Goal: Task Accomplishment & Management: Use online tool/utility

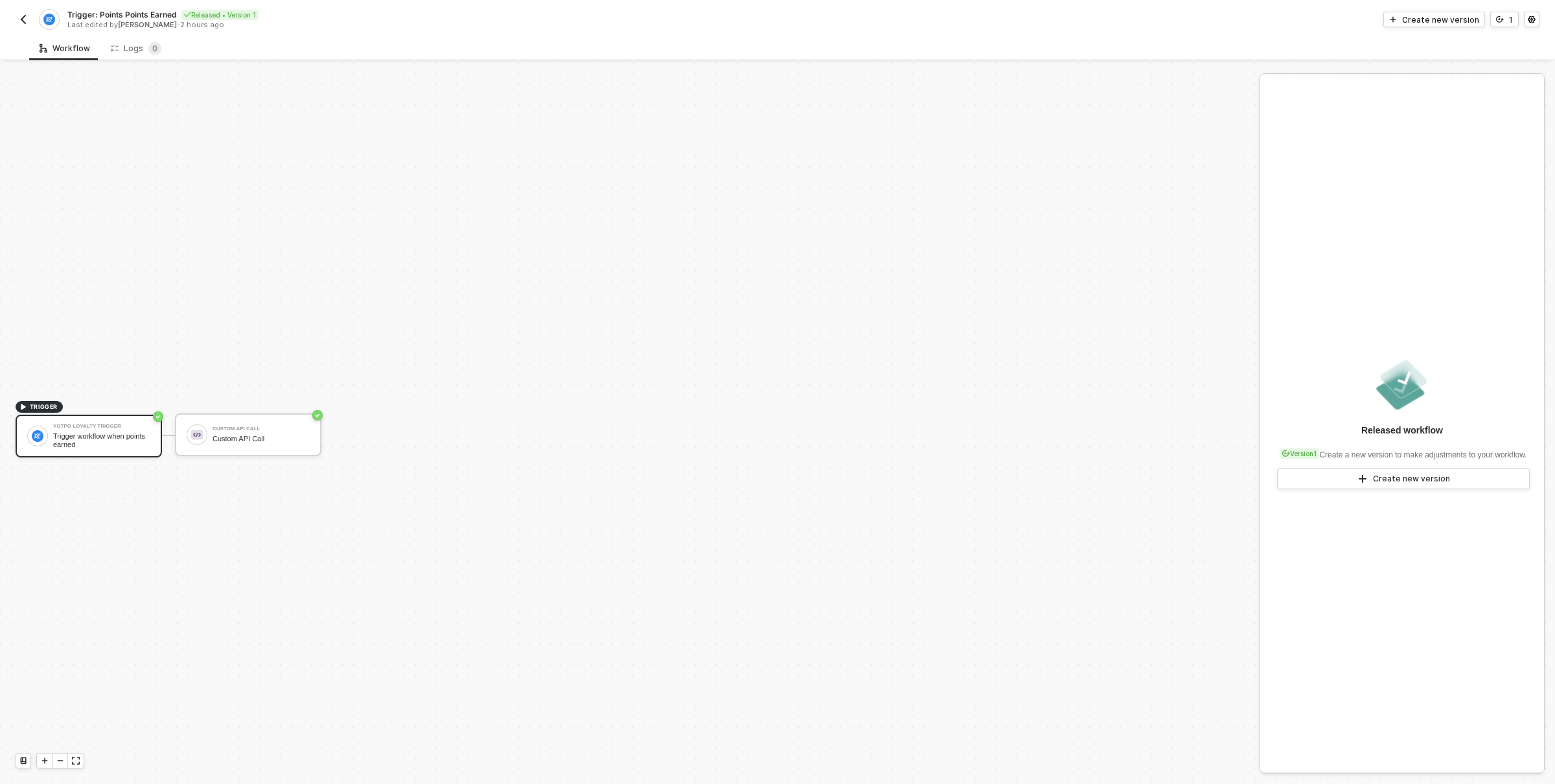
scroll to position [24, 0]
drag, startPoint x: 116, startPoint y: 370, endPoint x: 171, endPoint y: 351, distance: 58.2
click at [171, 351] on div "TRIGGER Yotpo Loyalty Trigger Trigger workflow when points earned Custom API Ca…" at bounding box center [627, 411] width 1253 height 745
click at [138, 414] on div "Trigger workflow when points earned" at bounding box center [101, 417] width 97 height 17
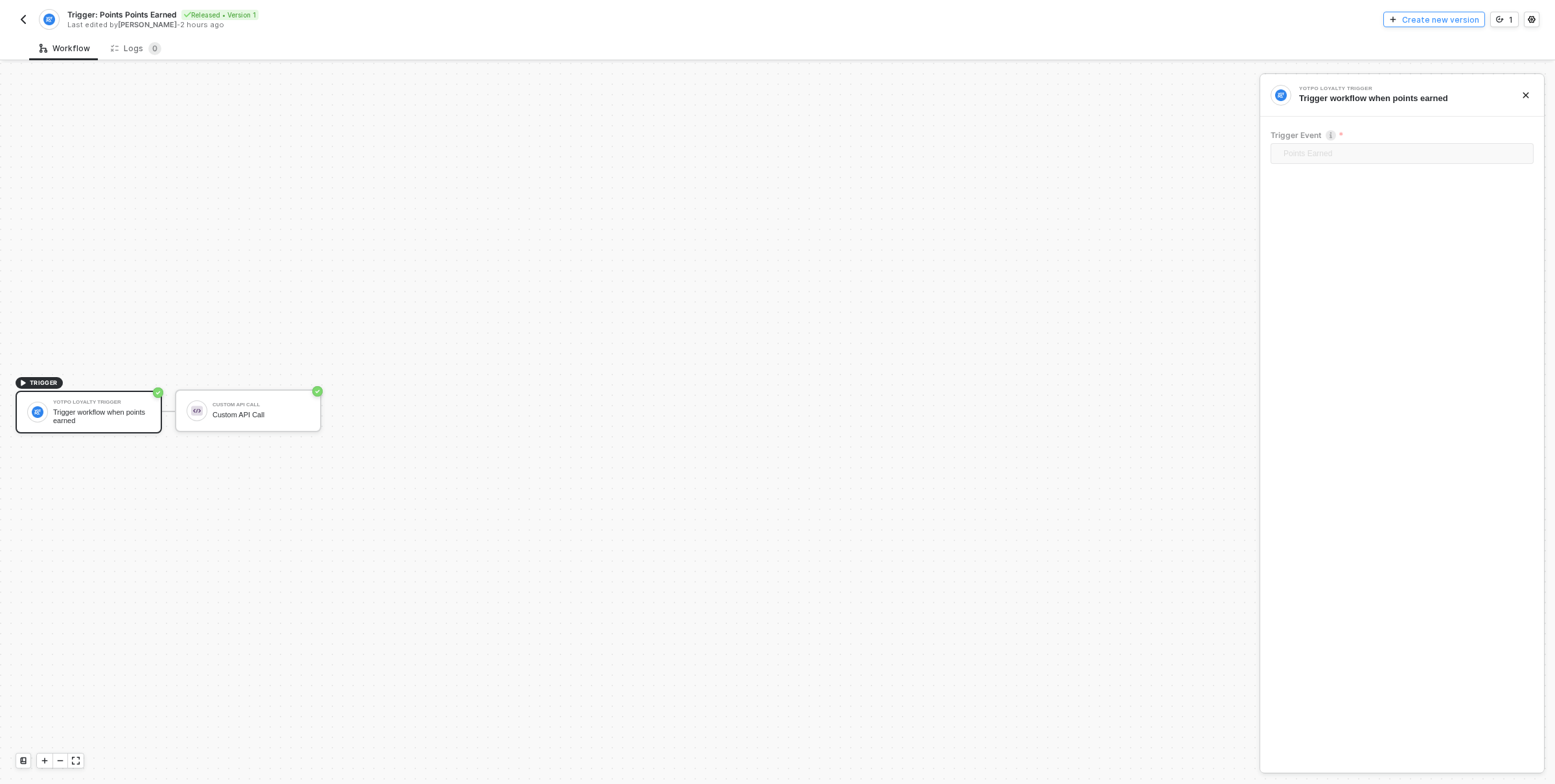
click at [1421, 17] on div "Create new version" at bounding box center [1441, 20] width 77 height 11
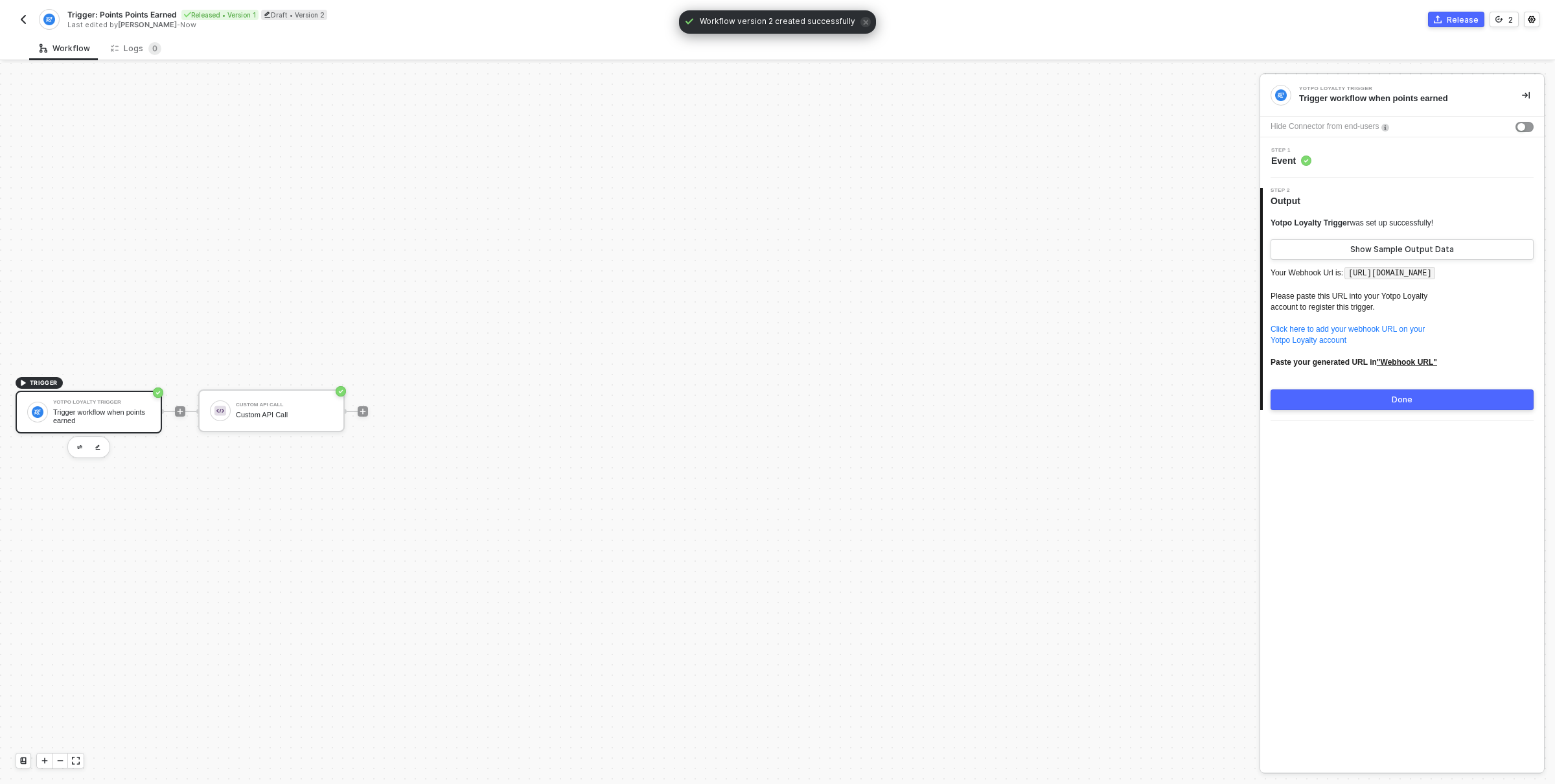
click at [1343, 154] on div "Step 1 Event" at bounding box center [1404, 157] width 281 height 19
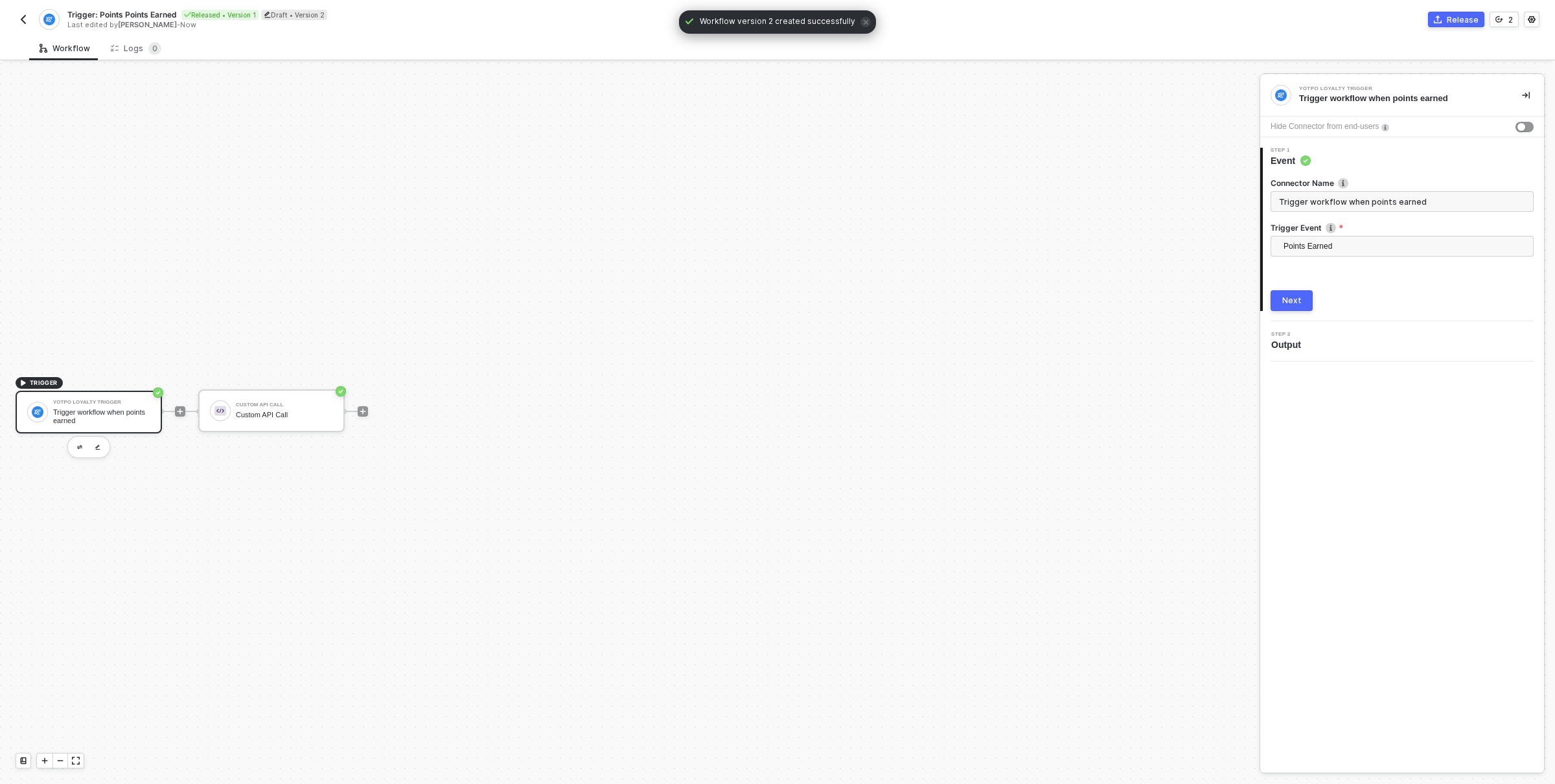
click at [1358, 197] on input "Trigger workflow when points earned" at bounding box center [1402, 202] width 263 height 21
click at [78, 445] on img "button" at bounding box center [80, 447] width 6 height 5
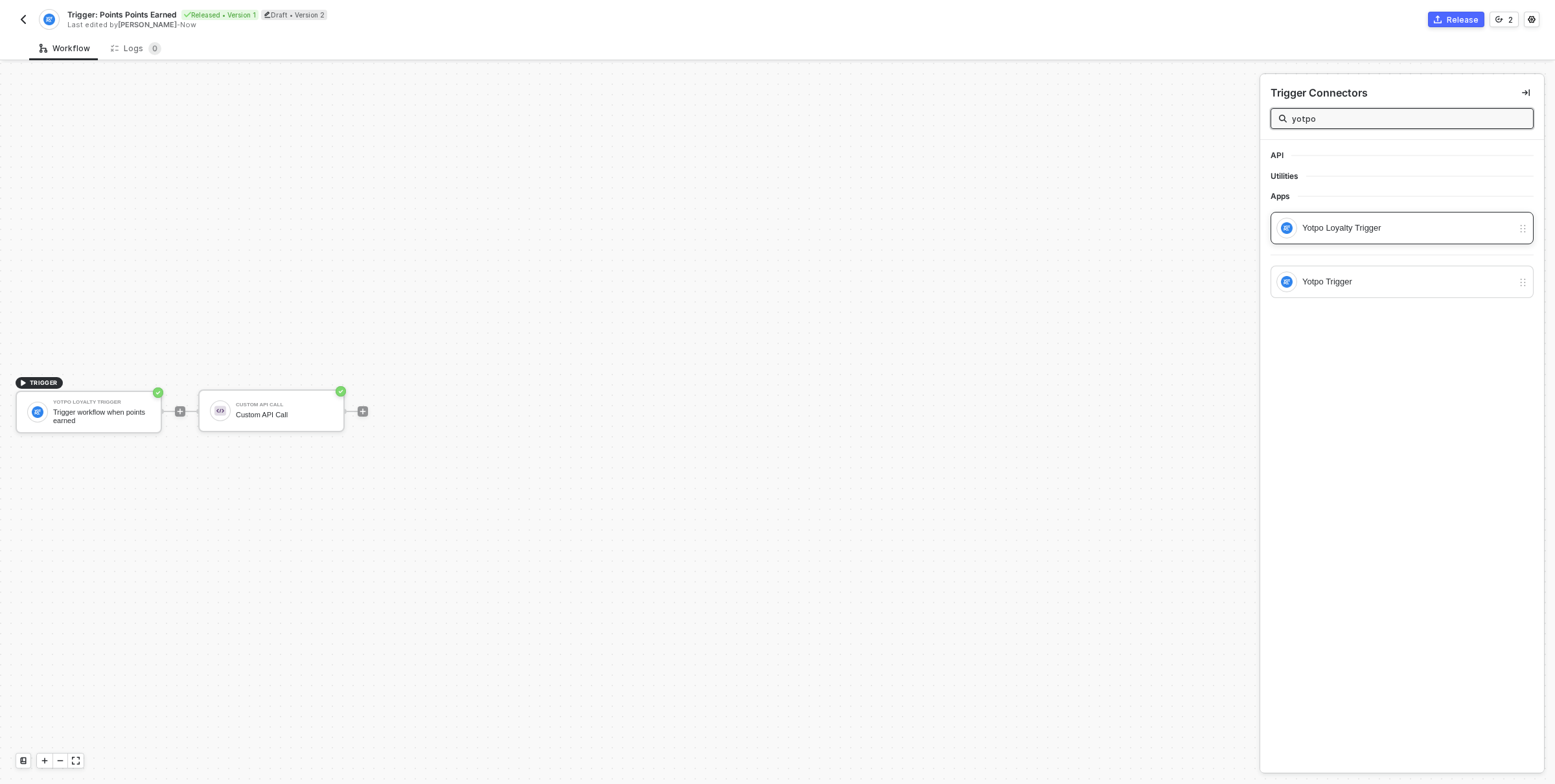
type input "yotpo"
click at [1391, 231] on div "Yotpo Loyalty Trigger" at bounding box center [1408, 228] width 210 height 14
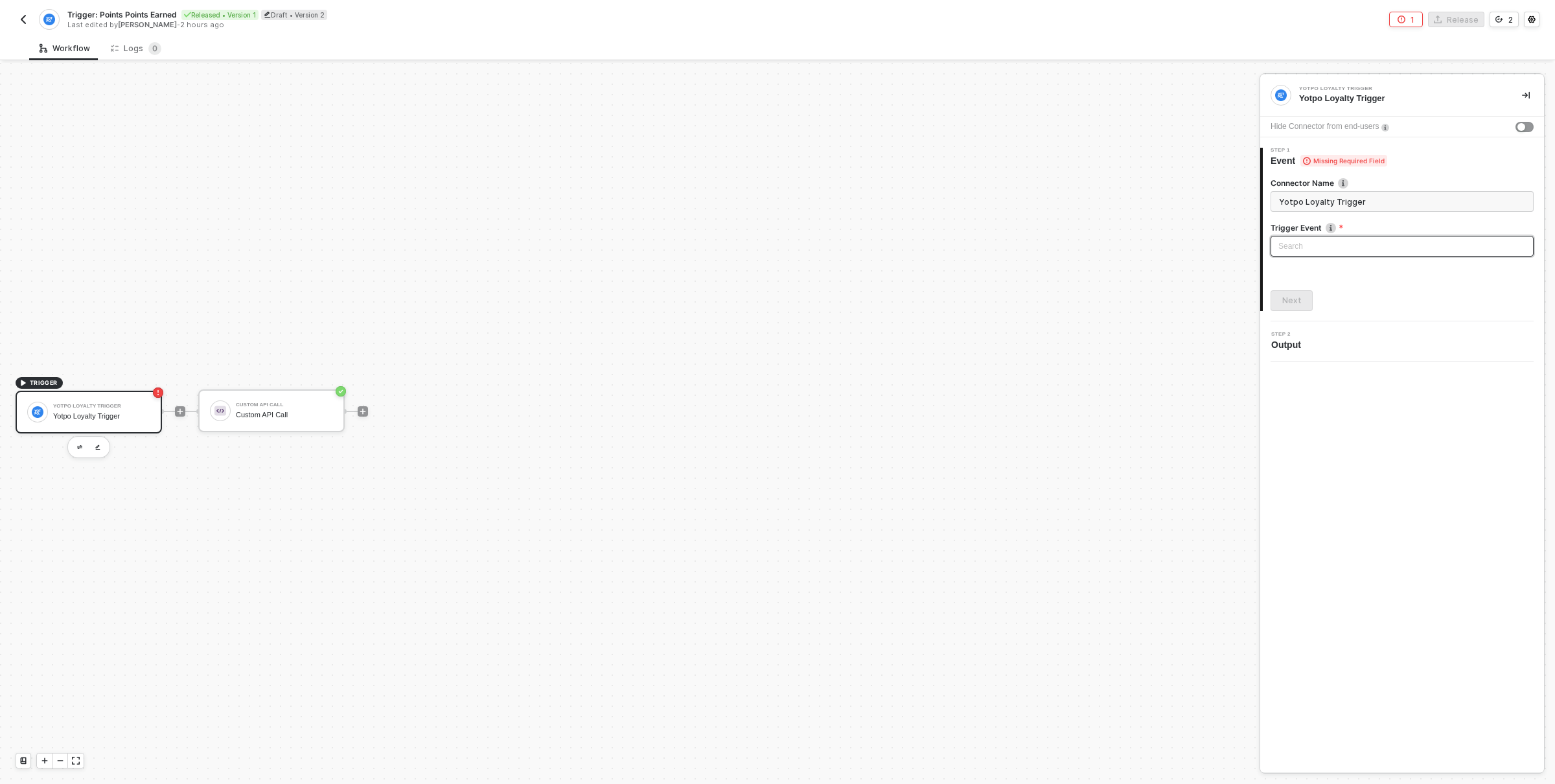
click at [1377, 243] on input "search" at bounding box center [1402, 246] width 248 height 19
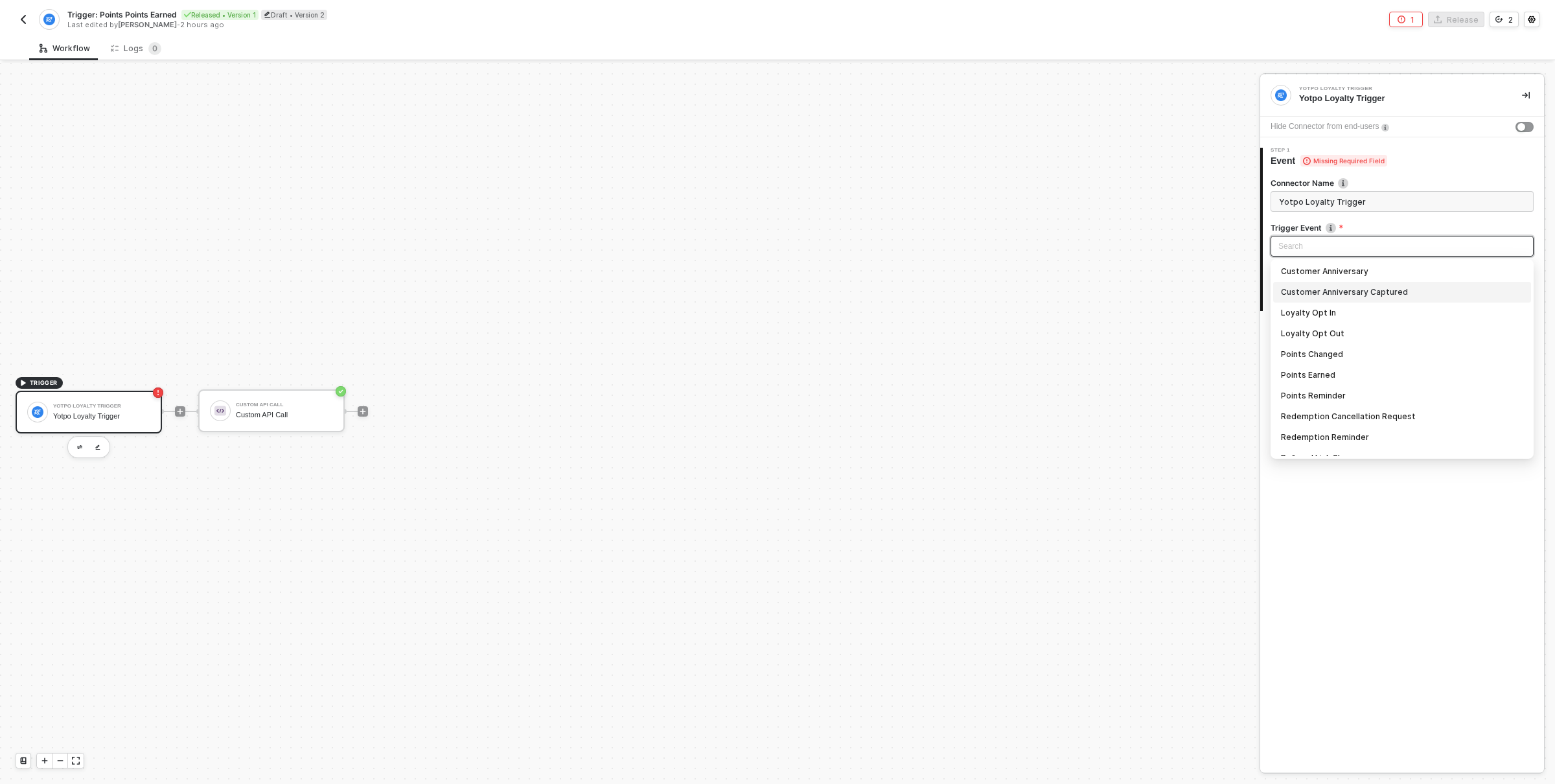
scroll to position [106, 0]
click at [1375, 502] on div "Yotpo Loyalty Trigger Yotpo Loyalty Trigger Hide Connector from end-users 1 Ste…" at bounding box center [1402, 423] width 284 height 698
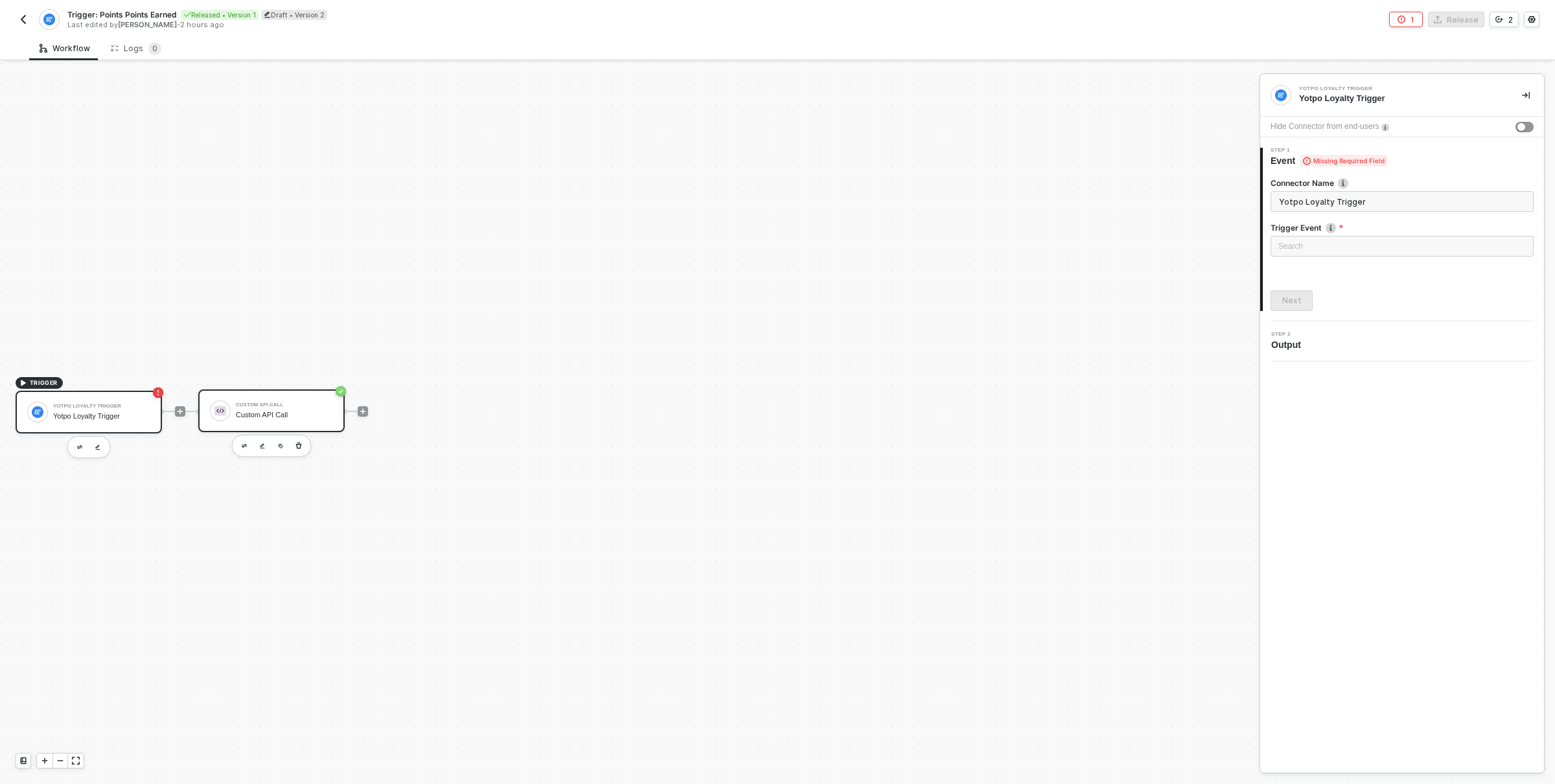
click at [244, 409] on div "Custom API Call Custom API Call" at bounding box center [284, 411] width 97 height 25
click at [122, 409] on div "Yotpo Loyalty Trigger Yotpo Loyalty Trigger" at bounding box center [101, 412] width 97 height 25
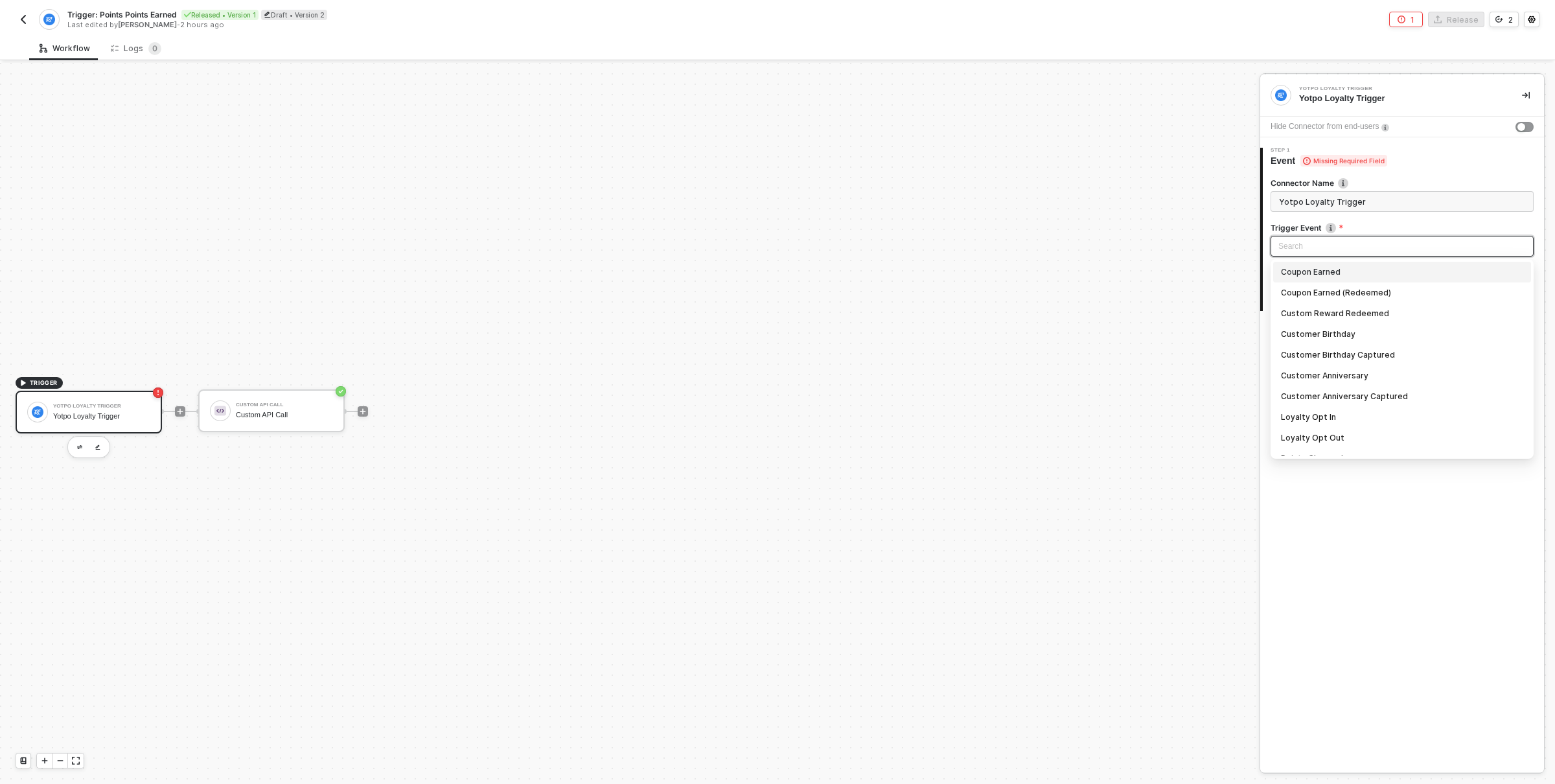
click at [1350, 248] on input "search" at bounding box center [1402, 246] width 248 height 19
click at [1342, 273] on div "Coupon Earned" at bounding box center [1402, 272] width 242 height 14
type input "Trigger workflow when coupon earned"
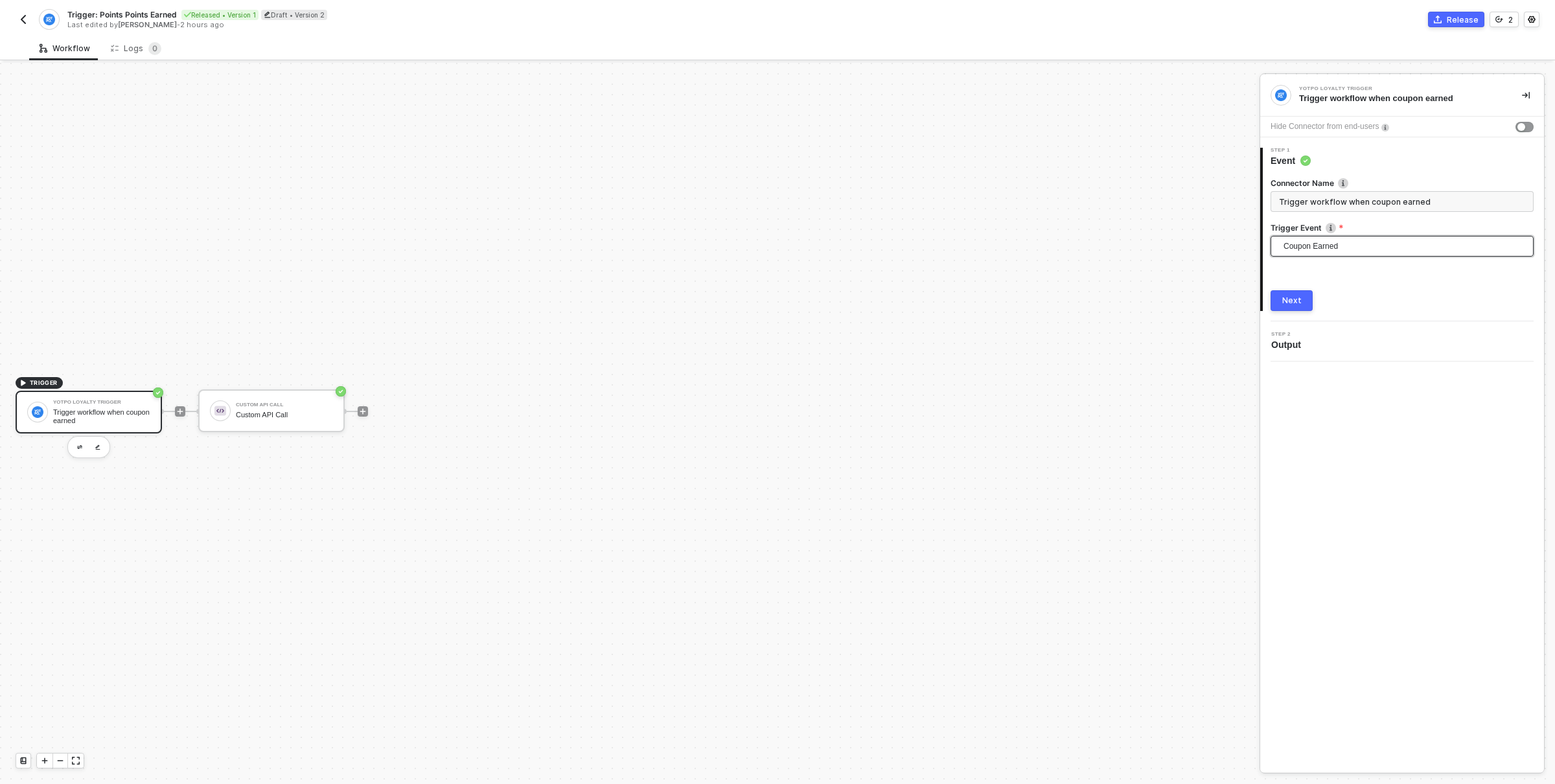
click at [1301, 305] on button "Next" at bounding box center [1291, 301] width 42 height 21
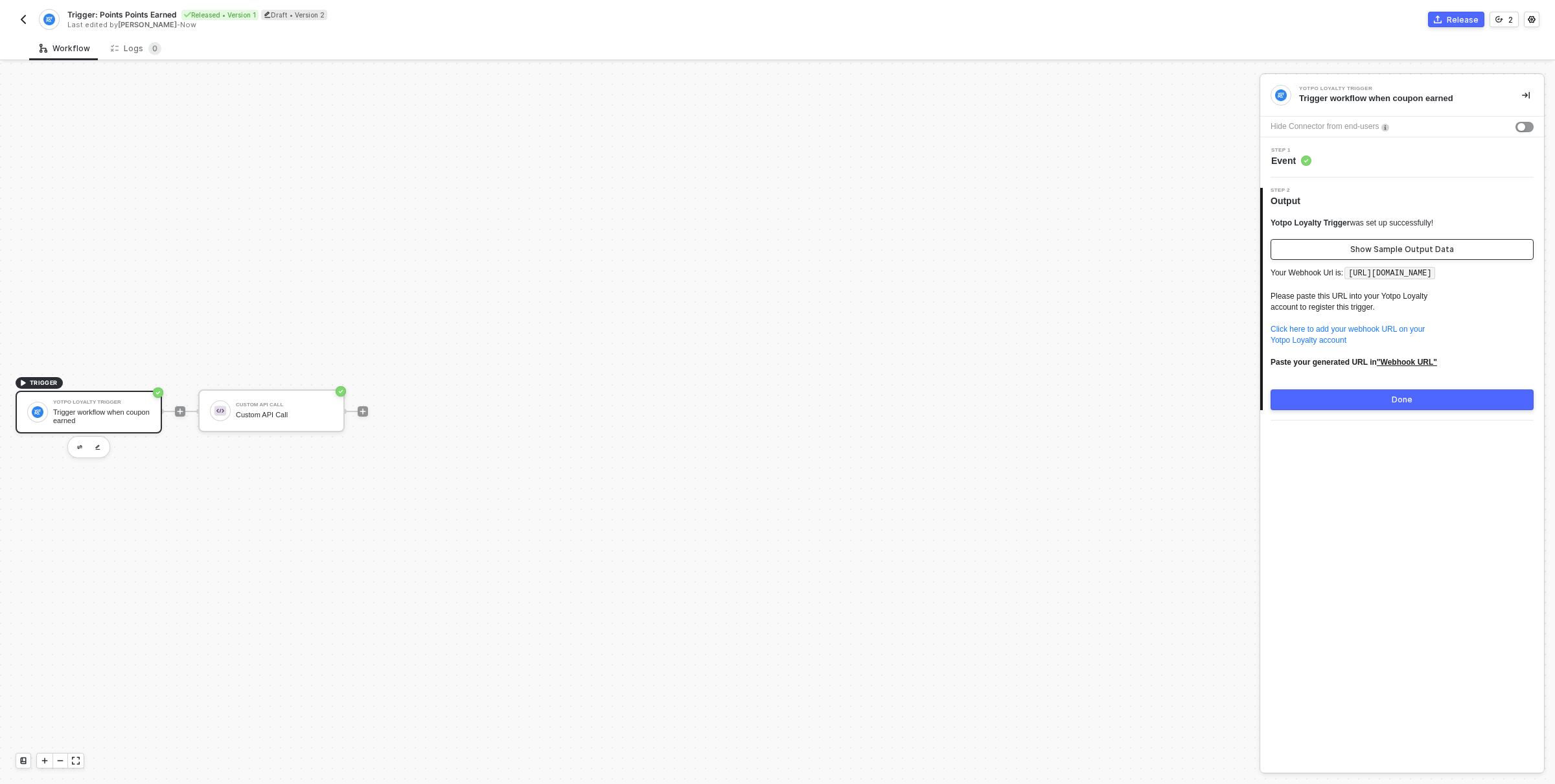
click at [1427, 246] on div "Show Sample Output Data" at bounding box center [1402, 249] width 104 height 10
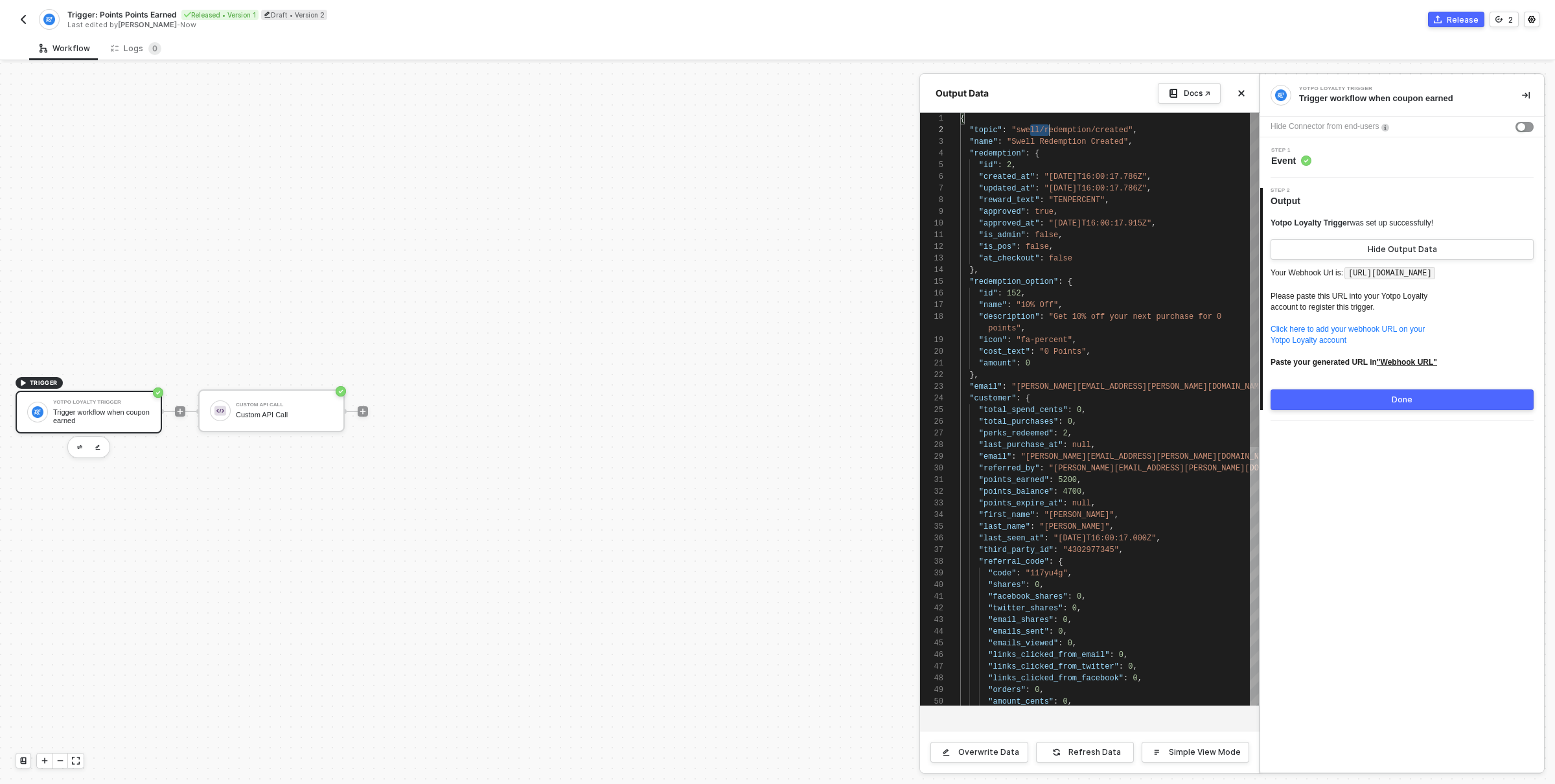
scroll to position [11, 153]
drag, startPoint x: 1029, startPoint y: 129, endPoint x: 1117, endPoint y: 129, distance: 88.0
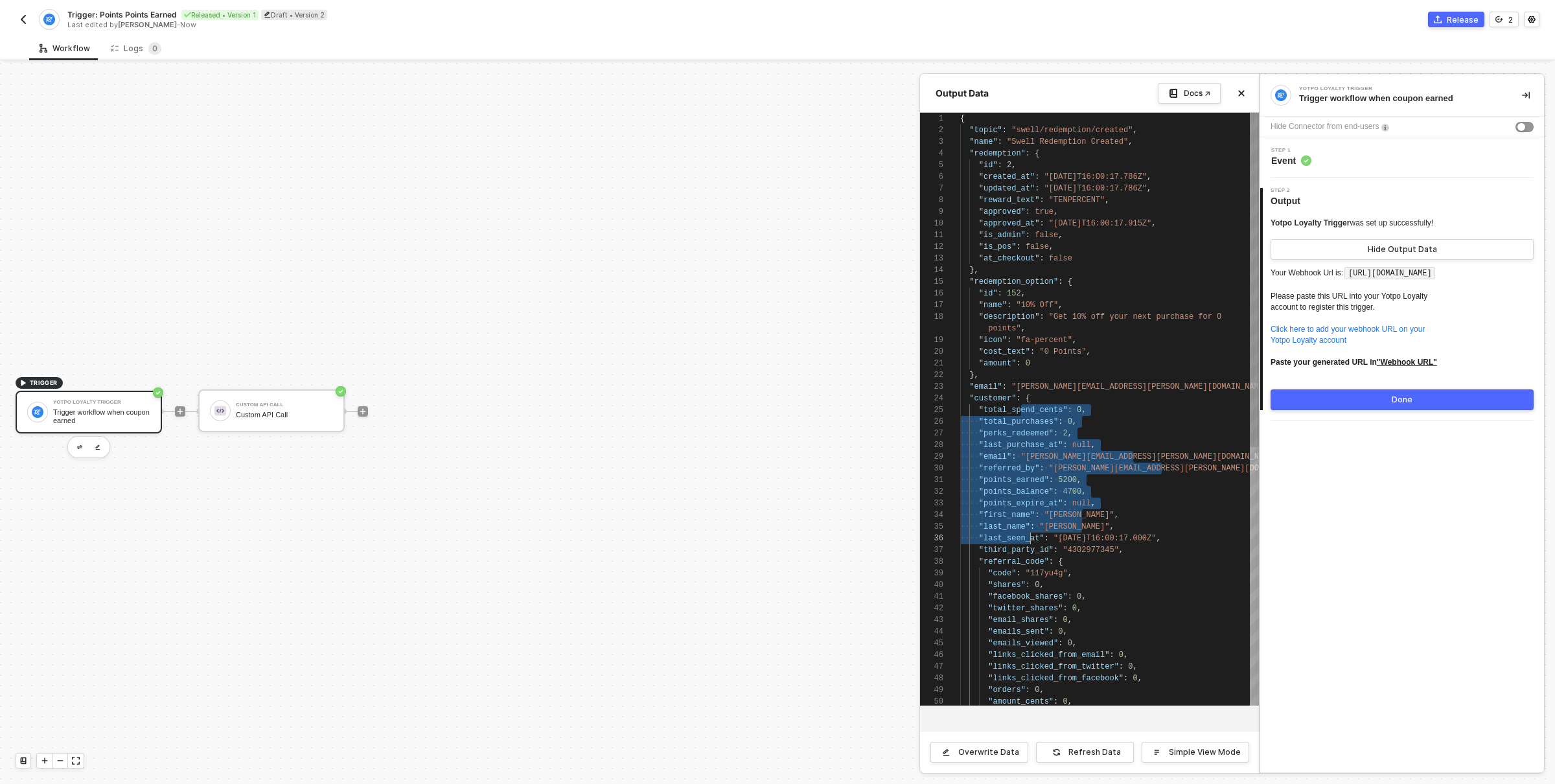
scroll to position [58, 74]
drag, startPoint x: 1020, startPoint y: 415, endPoint x: 1034, endPoint y: 560, distance: 145.7
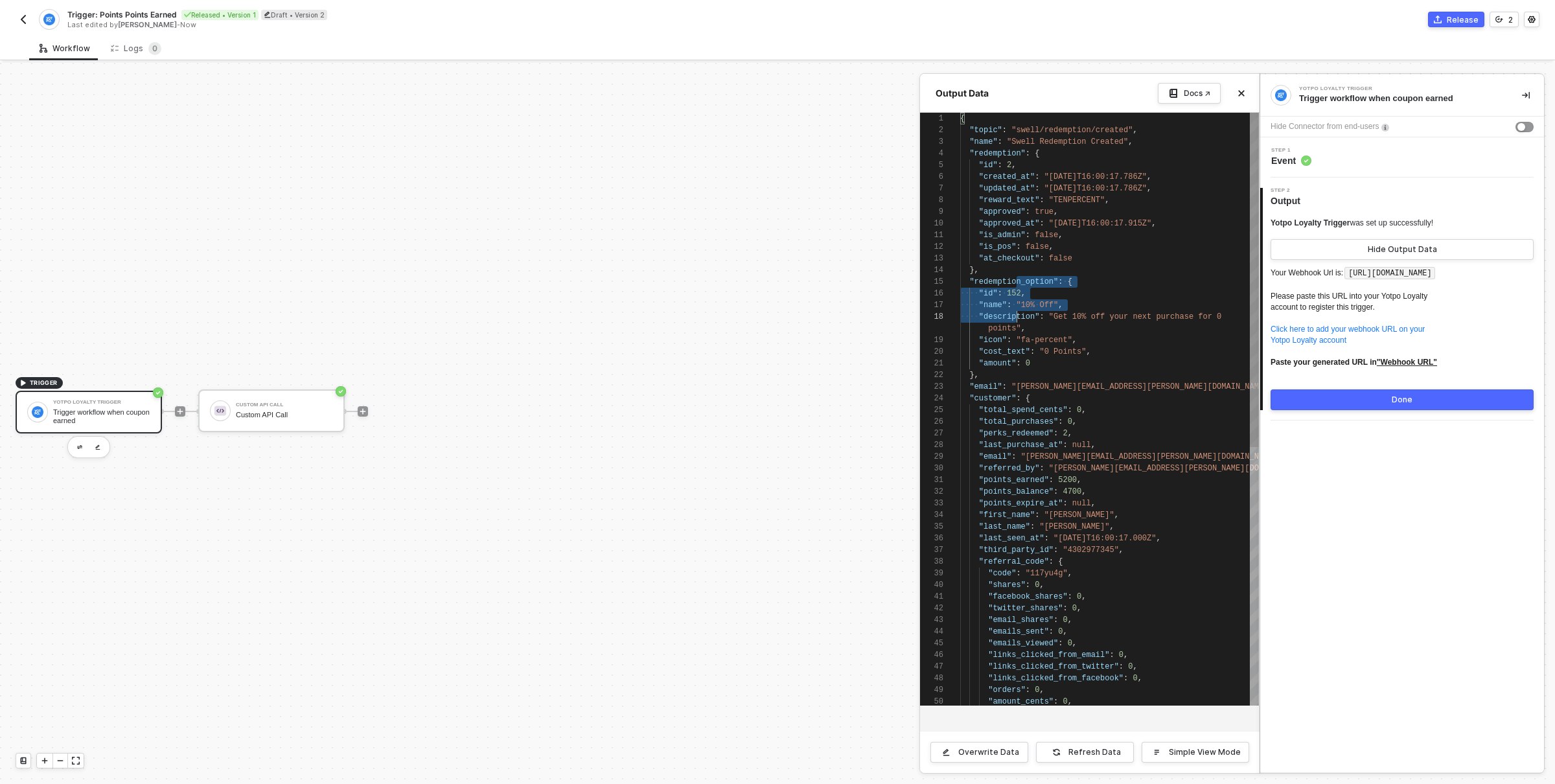
scroll to position [46, 61]
drag, startPoint x: 1019, startPoint y: 283, endPoint x: 1021, endPoint y: 364, distance: 81.0
type textarea ""cost_text": "0 Points", "amount": 0 }, "email": "[PERSON_NAME][EMAIL_ADDRESS][…"
click at [1021, 364] on textarea ""cost_text": "0 Points", "amount": 0 }, "email": "[PERSON_NAME][EMAIL_ADDRESS][…" at bounding box center [1021, 363] width 1 height 12
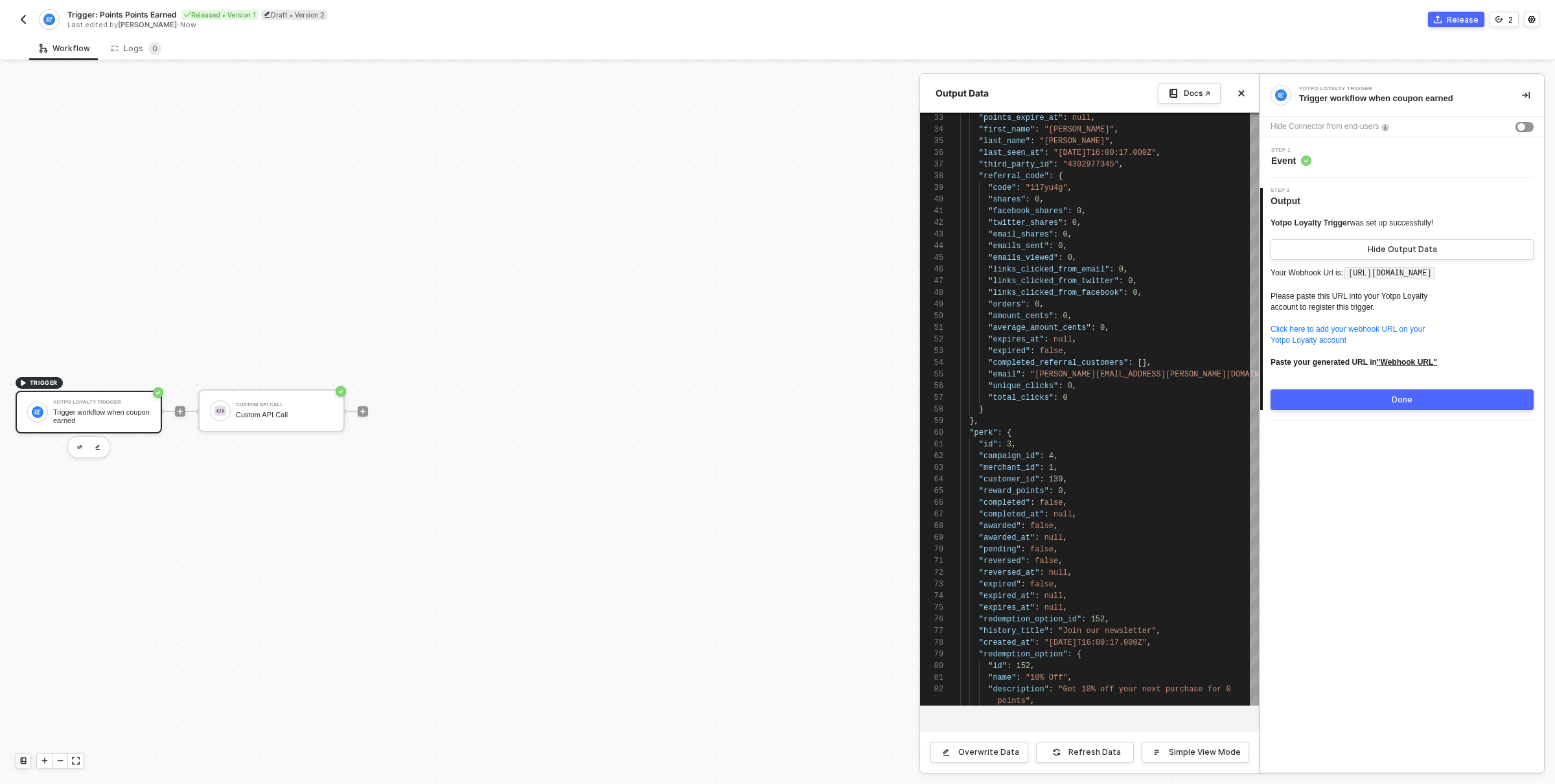
click at [277, 417] on div at bounding box center [777, 423] width 1555 height 721
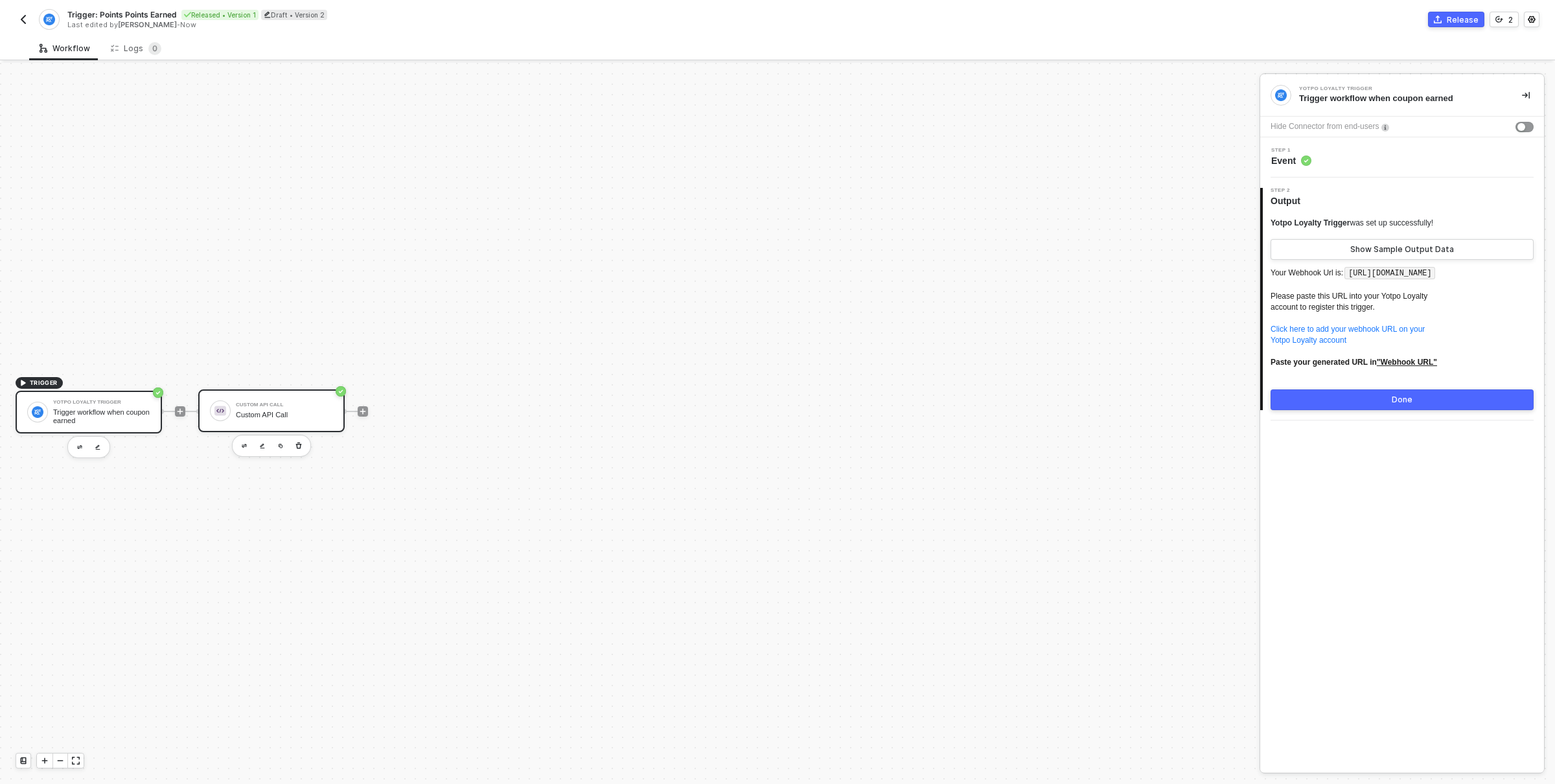
click at [278, 417] on div "Custom API Call" at bounding box center [284, 415] width 97 height 8
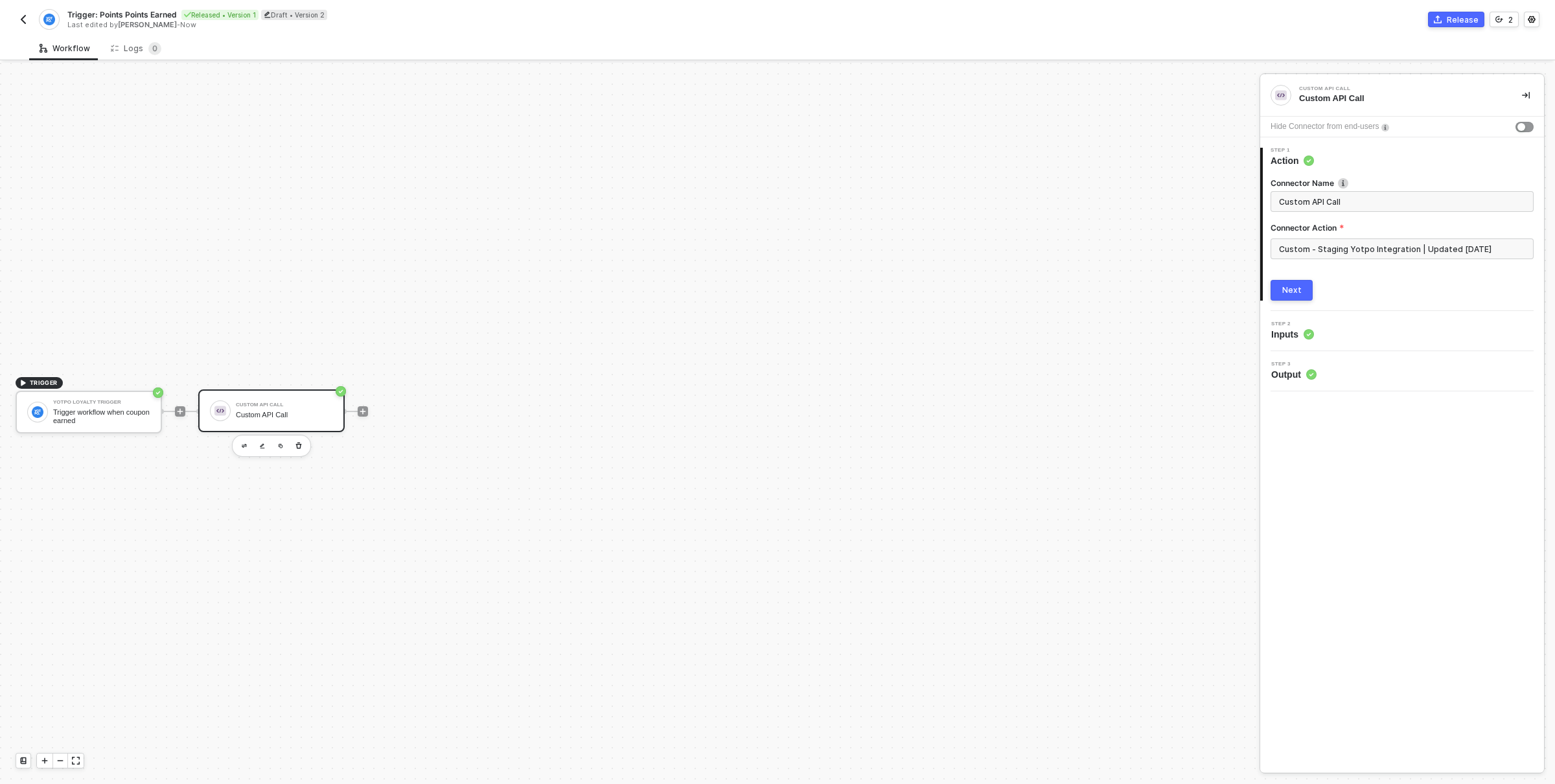
click at [1299, 336] on span "Inputs" at bounding box center [1292, 334] width 43 height 13
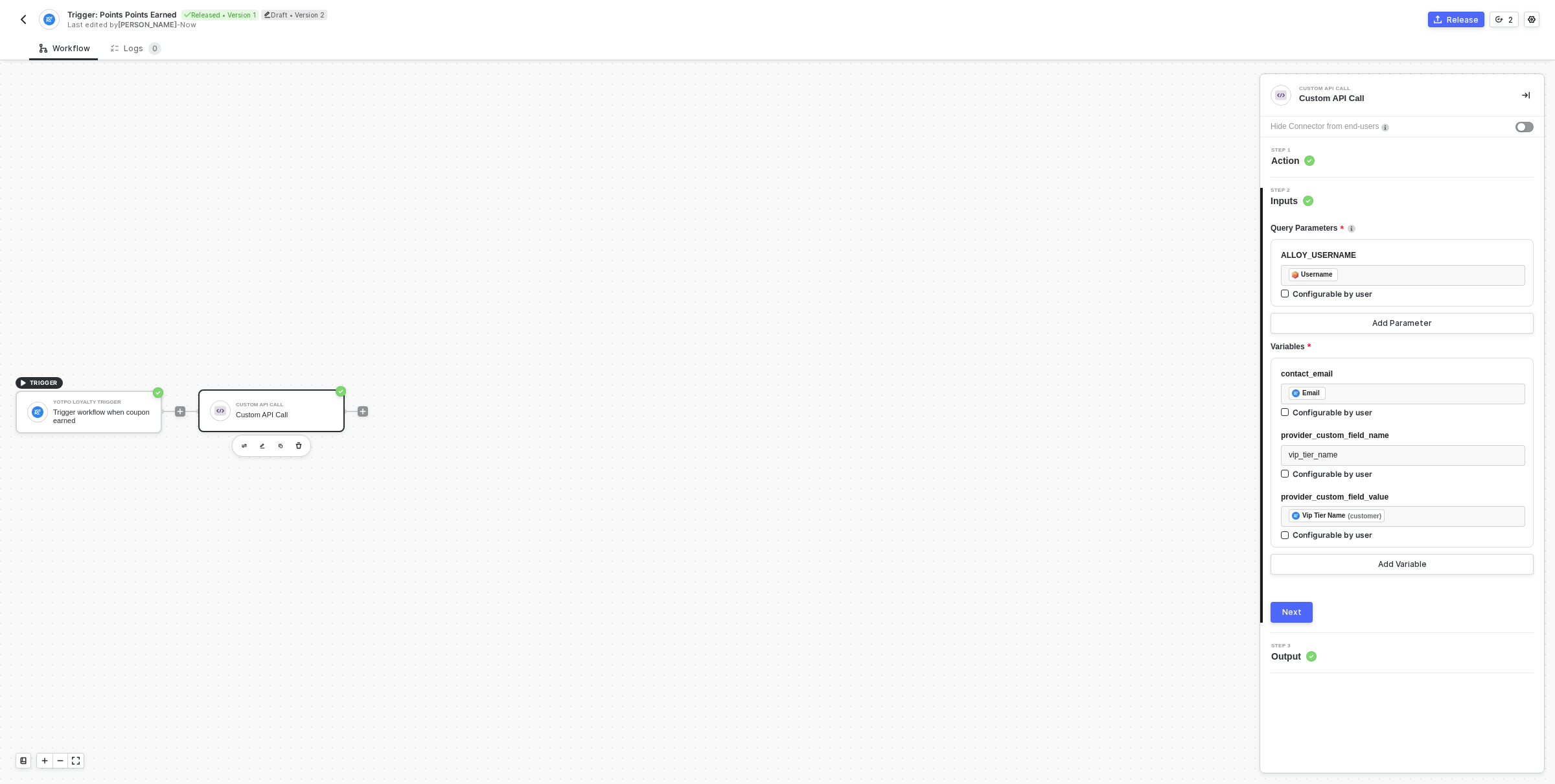
click at [268, 516] on div "TRIGGER Yotpo Loyalty Trigger Trigger workflow when coupon earned Custom API Ca…" at bounding box center [627, 411] width 1253 height 745
click at [292, 413] on div "Custom API Call" at bounding box center [284, 415] width 97 height 8
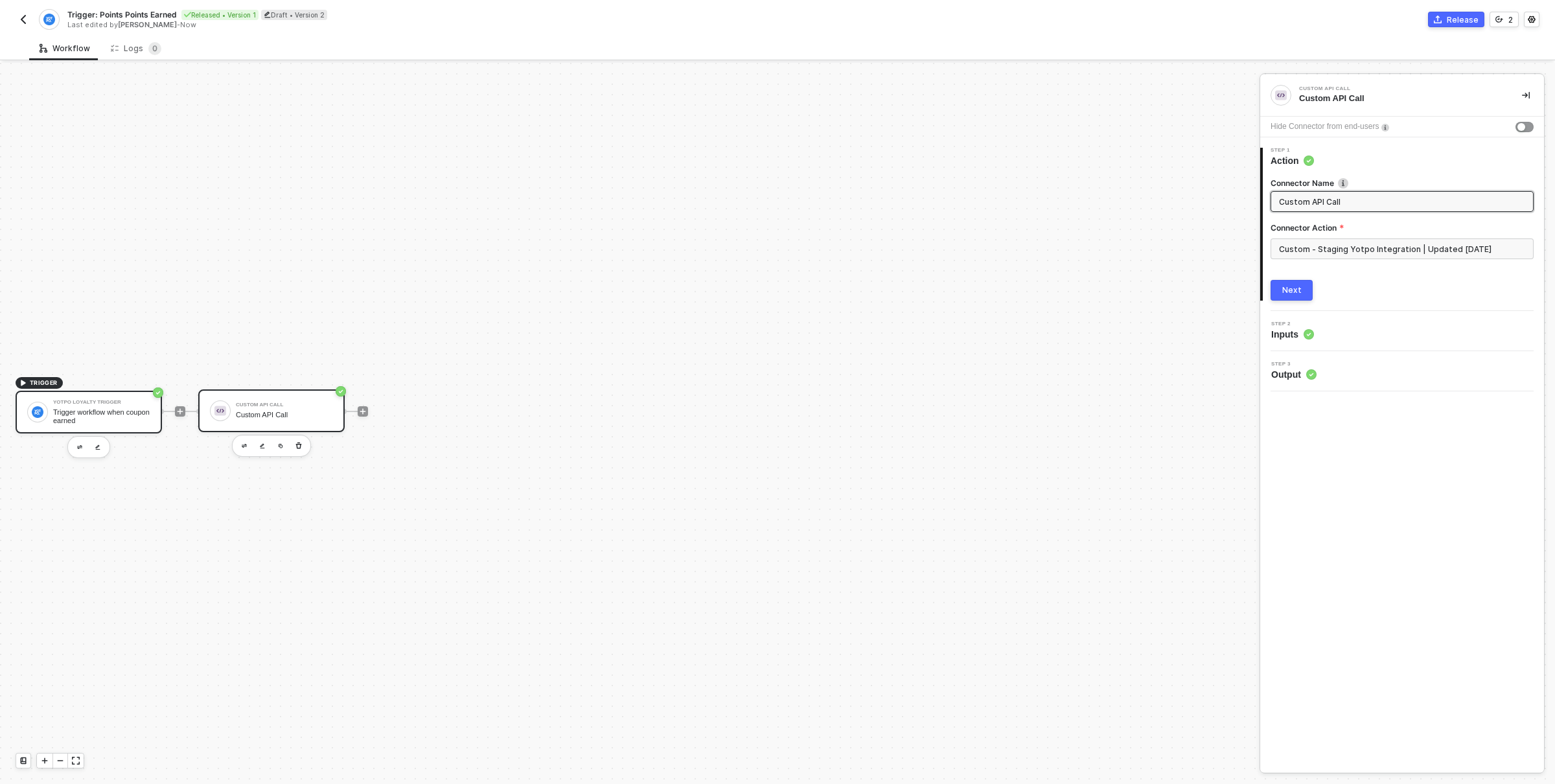
click at [138, 415] on div "Trigger workflow when coupon earned" at bounding box center [101, 417] width 97 height 17
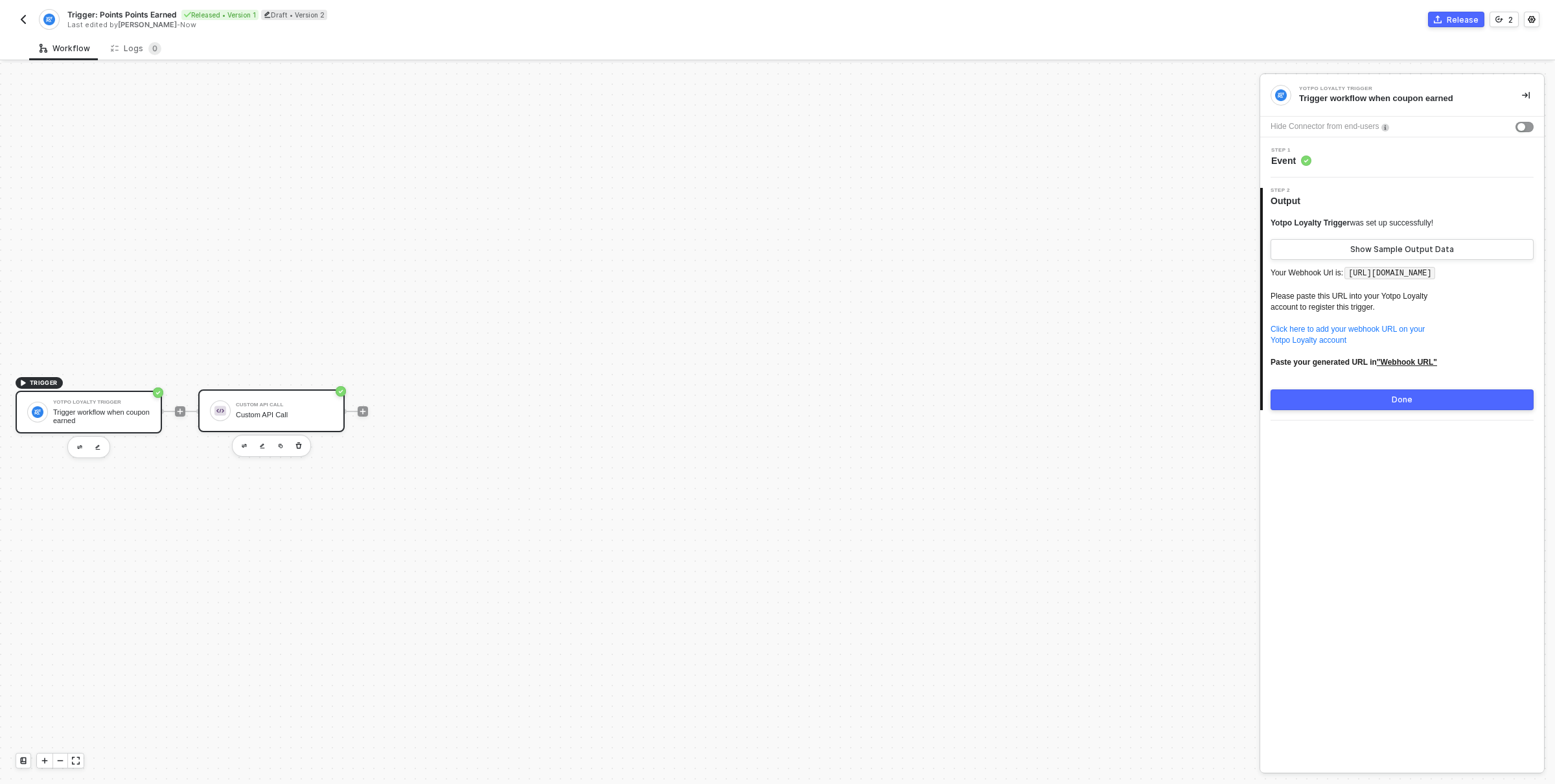
click at [314, 417] on div "Custom API Call" at bounding box center [284, 415] width 97 height 8
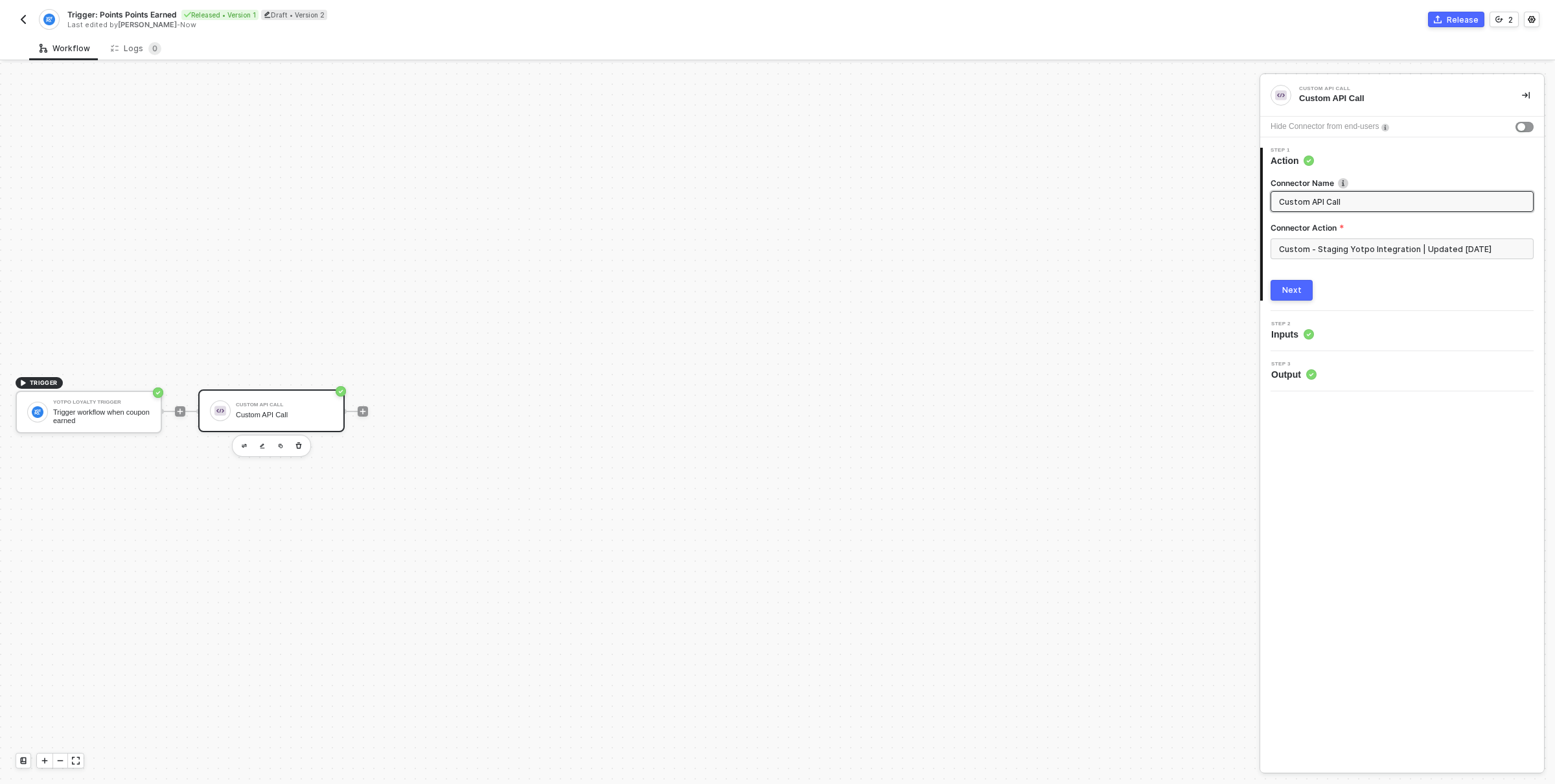
click at [275, 422] on div "Custom API Call Custom API Call" at bounding box center [271, 411] width 146 height 43
drag, startPoint x: 338, startPoint y: 220, endPoint x: 464, endPoint y: 210, distance: 126.4
click at [464, 210] on div "TRIGGER Yotpo Loyalty Trigger Trigger workflow when coupon earned Custom API Ca…" at bounding box center [627, 411] width 1253 height 745
drag, startPoint x: 358, startPoint y: 443, endPoint x: 467, endPoint y: 428, distance: 110.0
click at [466, 428] on div "TRIGGER Yotpo Loyalty Trigger Trigger workflow when coupon earned Custom API Ca…" at bounding box center [627, 411] width 1253 height 745
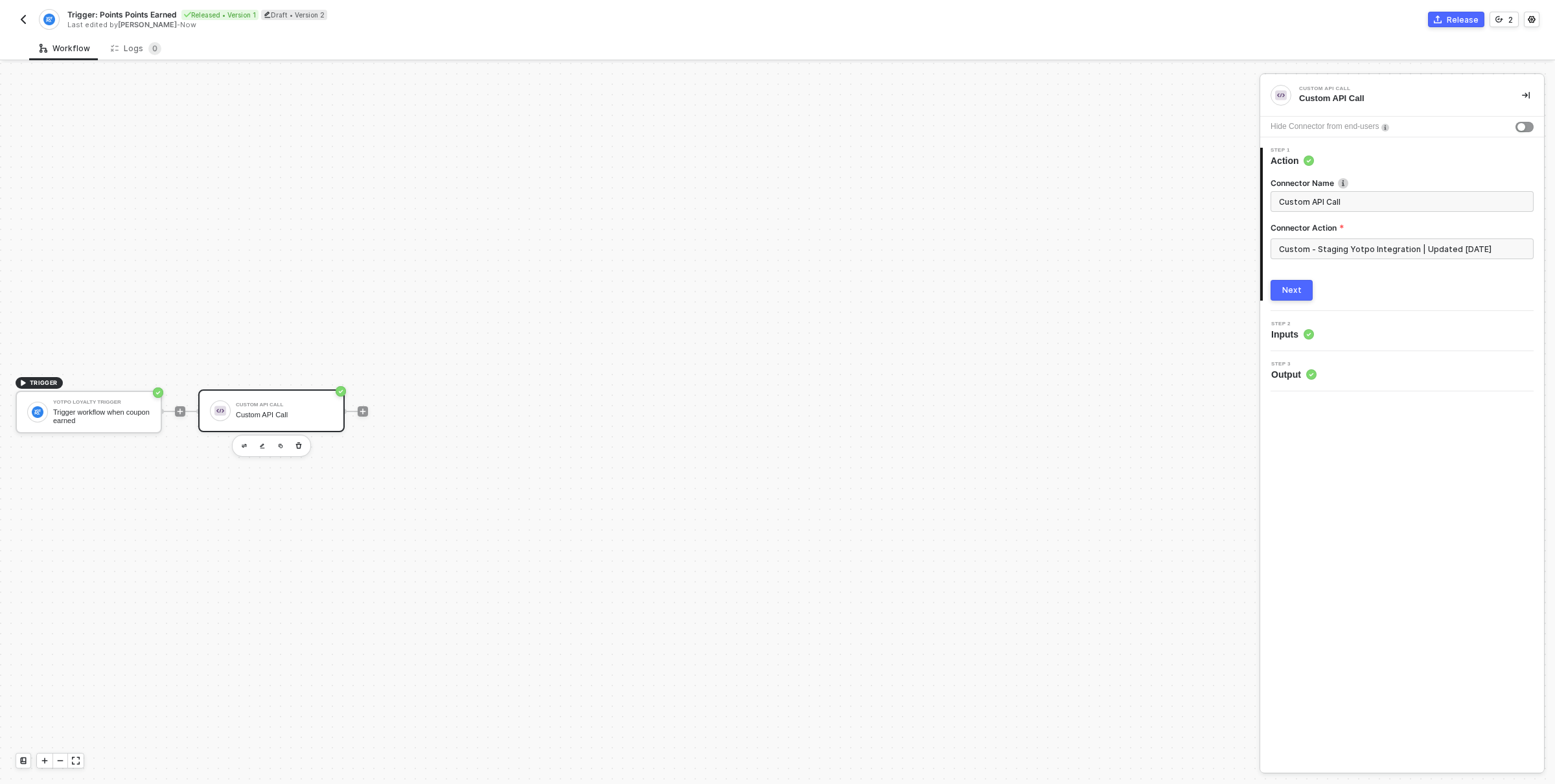
drag, startPoint x: 467, startPoint y: 428, endPoint x: 559, endPoint y: 397, distance: 97.1
click at [558, 397] on div "TRIGGER Yotpo Loyalty Trigger Trigger workflow when coupon earned Custom API Ca…" at bounding box center [627, 411] width 1253 height 745
click at [116, 414] on div "Trigger workflow when coupon earned" at bounding box center [101, 417] width 97 height 17
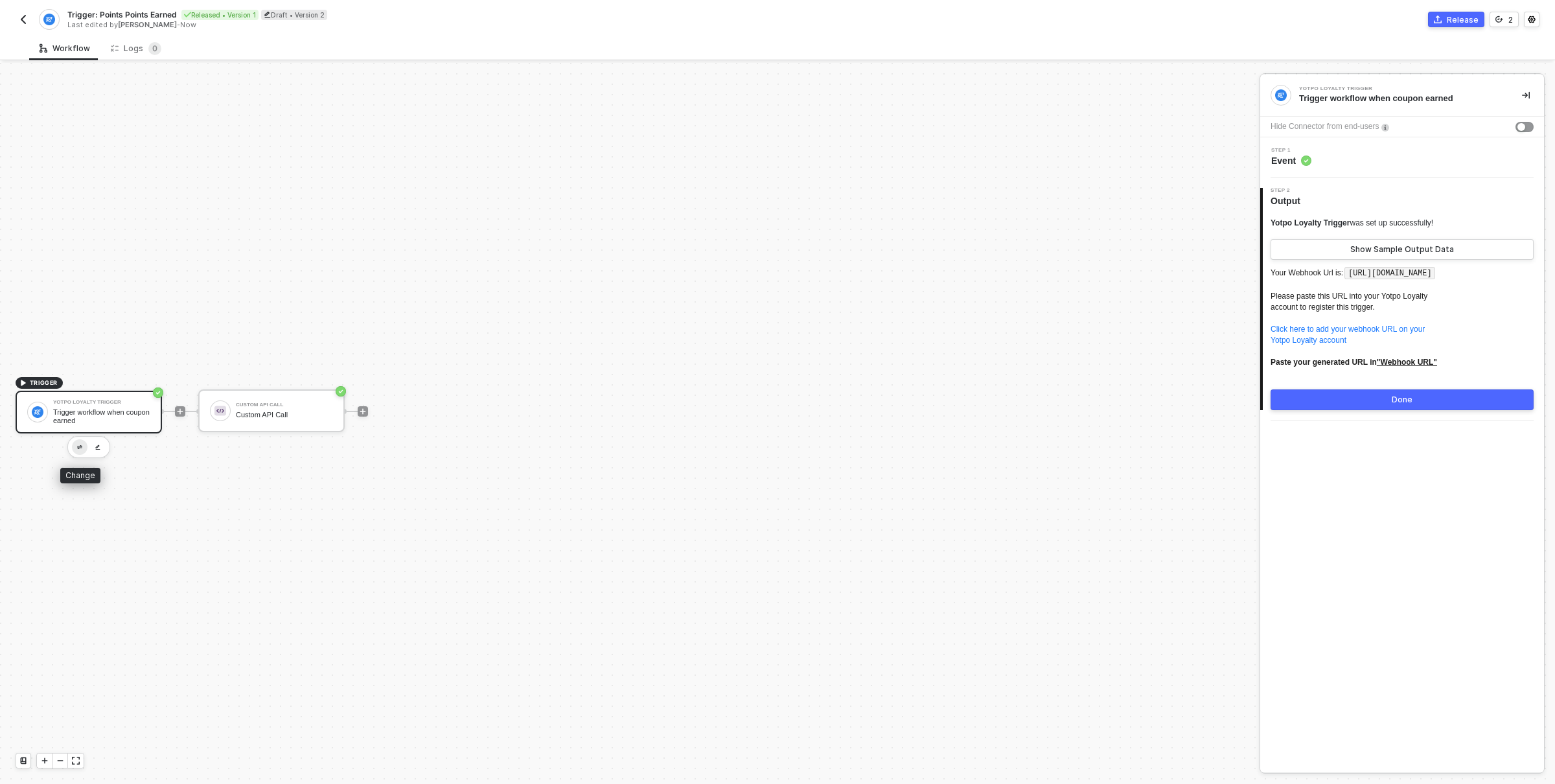
click at [80, 446] on img "button" at bounding box center [80, 447] width 6 height 5
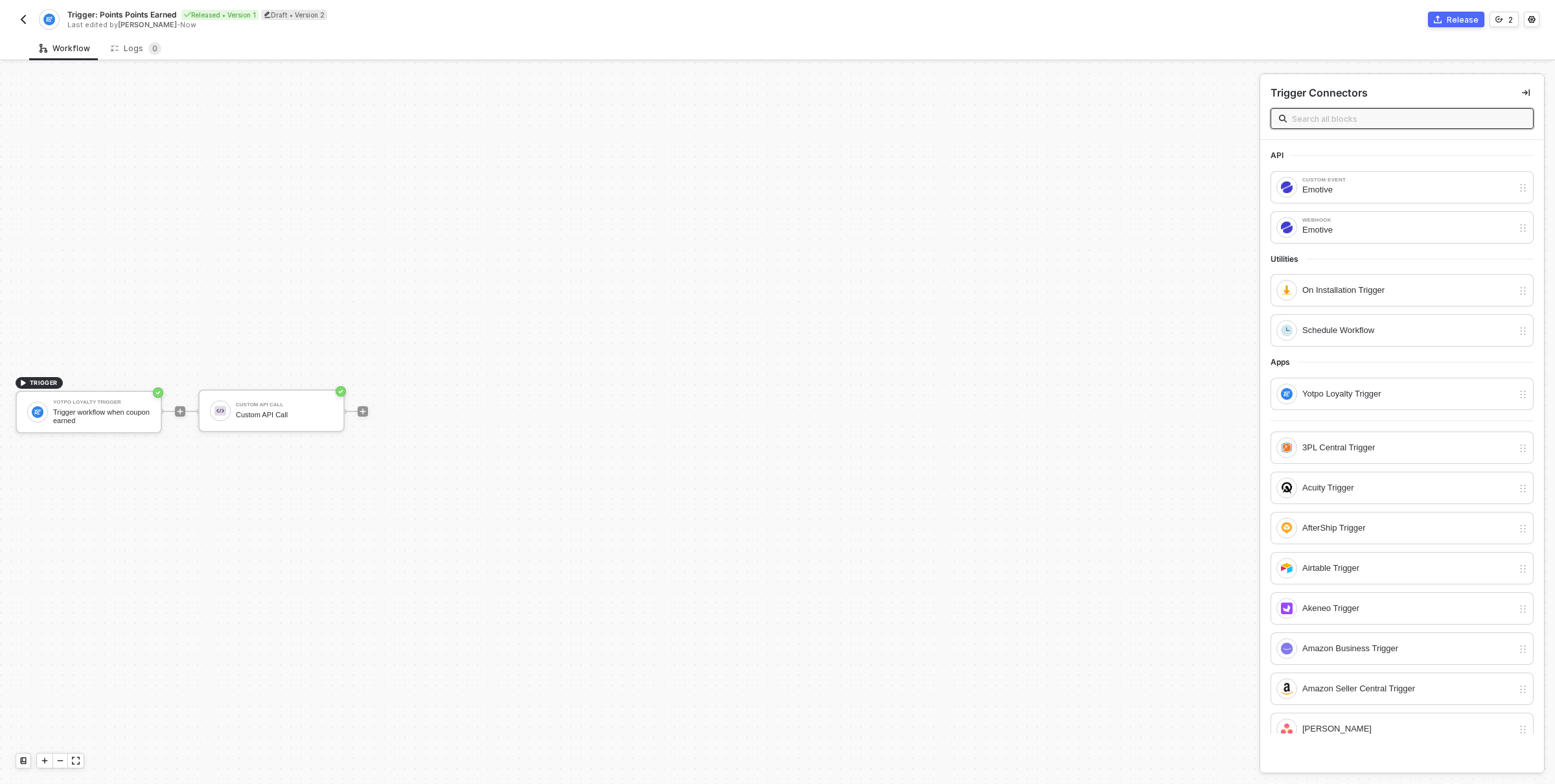
click at [1455, 118] on input "text" at bounding box center [1408, 118] width 233 height 14
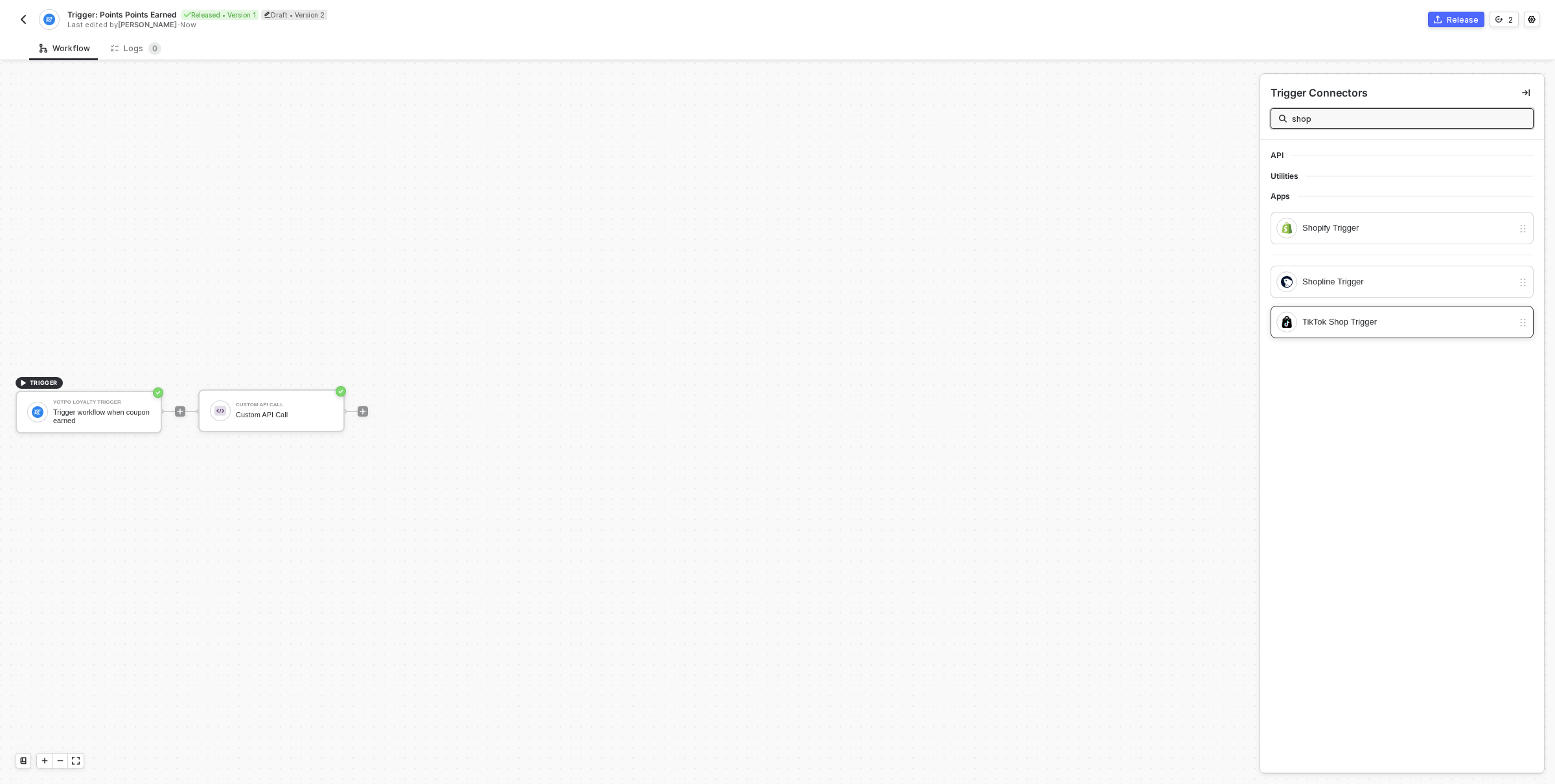
type input "shop"
click at [1336, 323] on div "TikTok Shop Trigger" at bounding box center [1408, 322] width 210 height 14
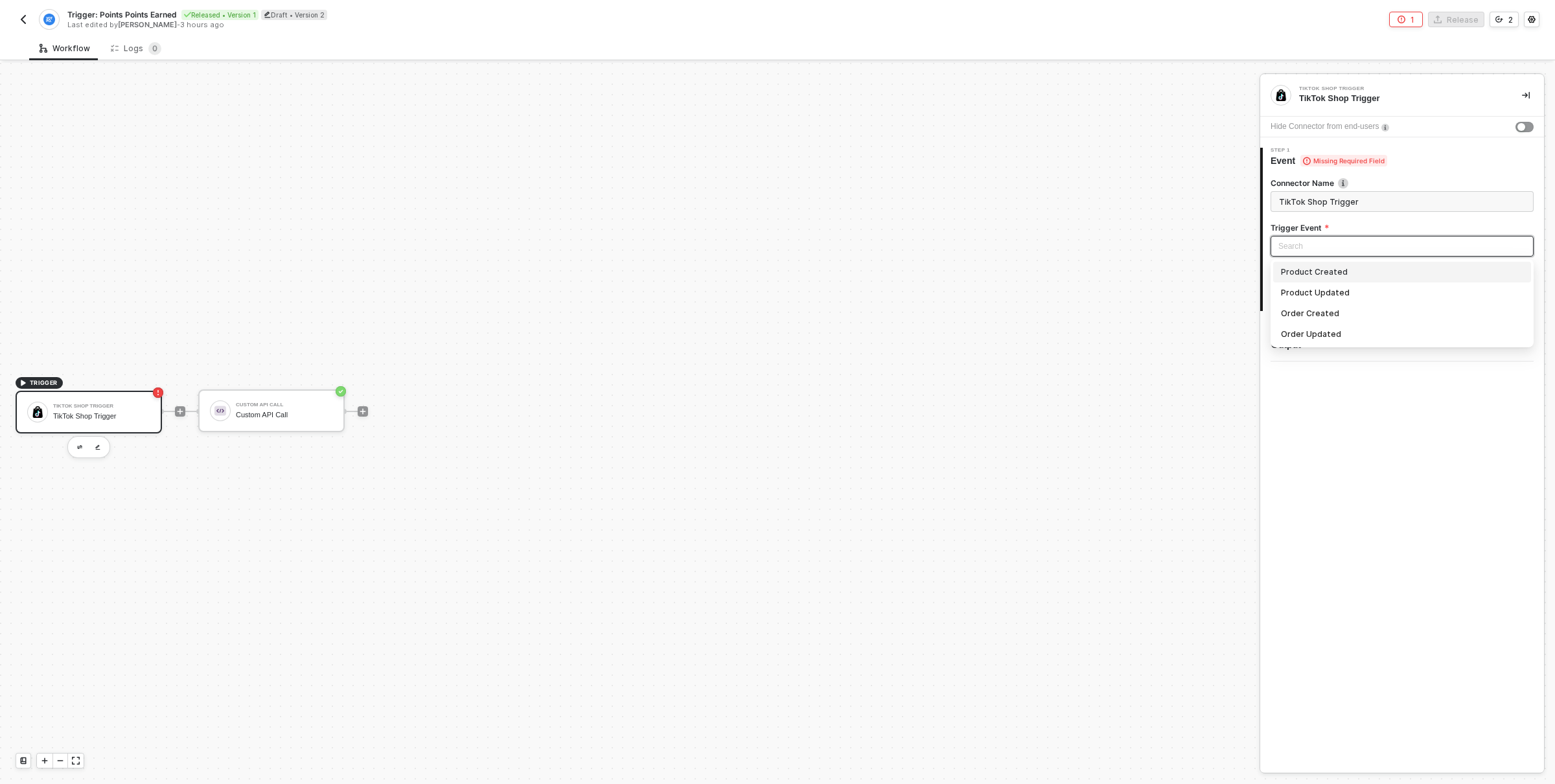
click at [1325, 246] on input "search" at bounding box center [1402, 246] width 248 height 19
click at [1376, 276] on div "Product Created" at bounding box center [1402, 272] width 242 height 14
type input "Trigger workflow when product created"
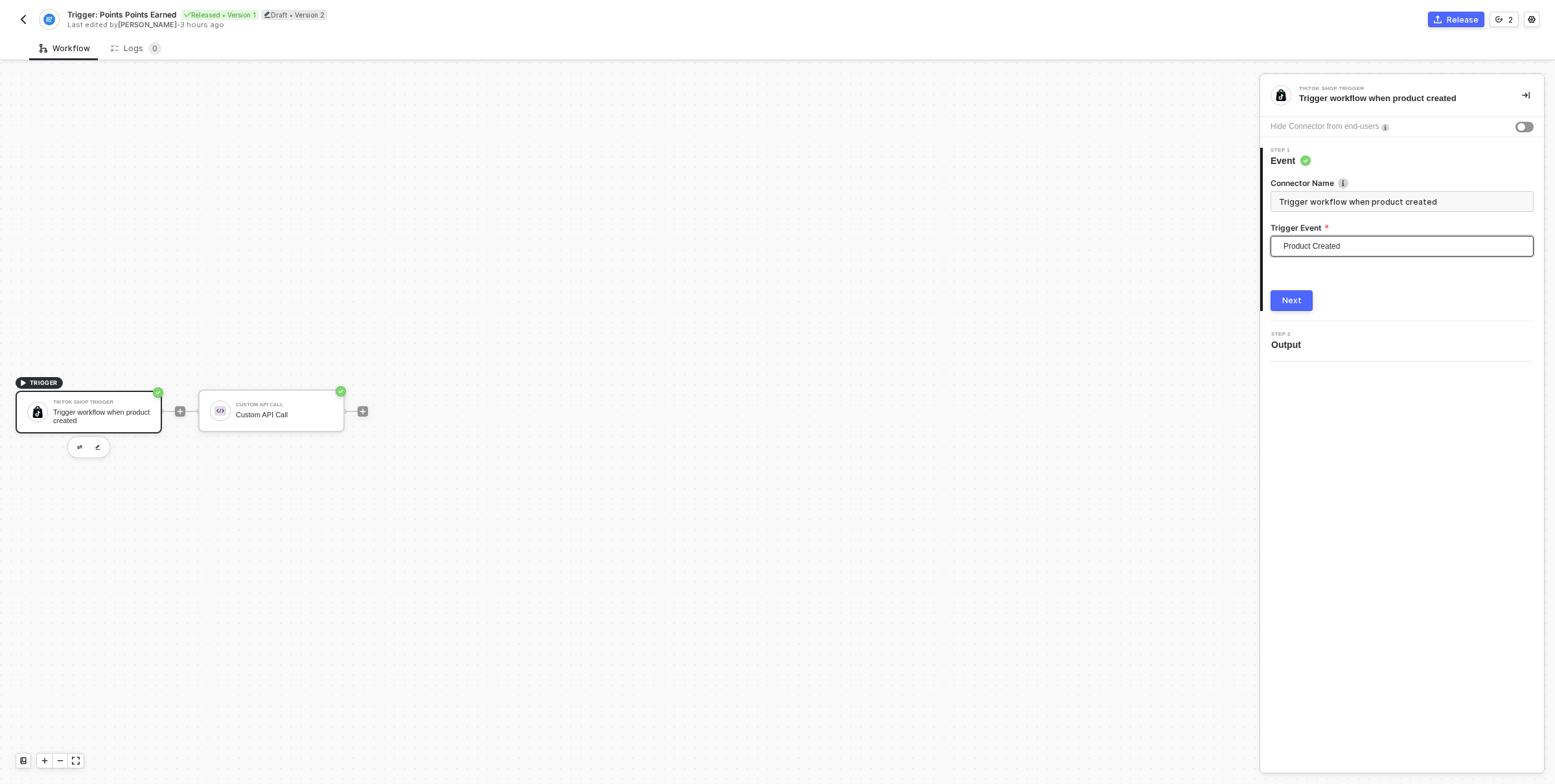
click at [1291, 296] on div "Next" at bounding box center [1292, 301] width 19 height 10
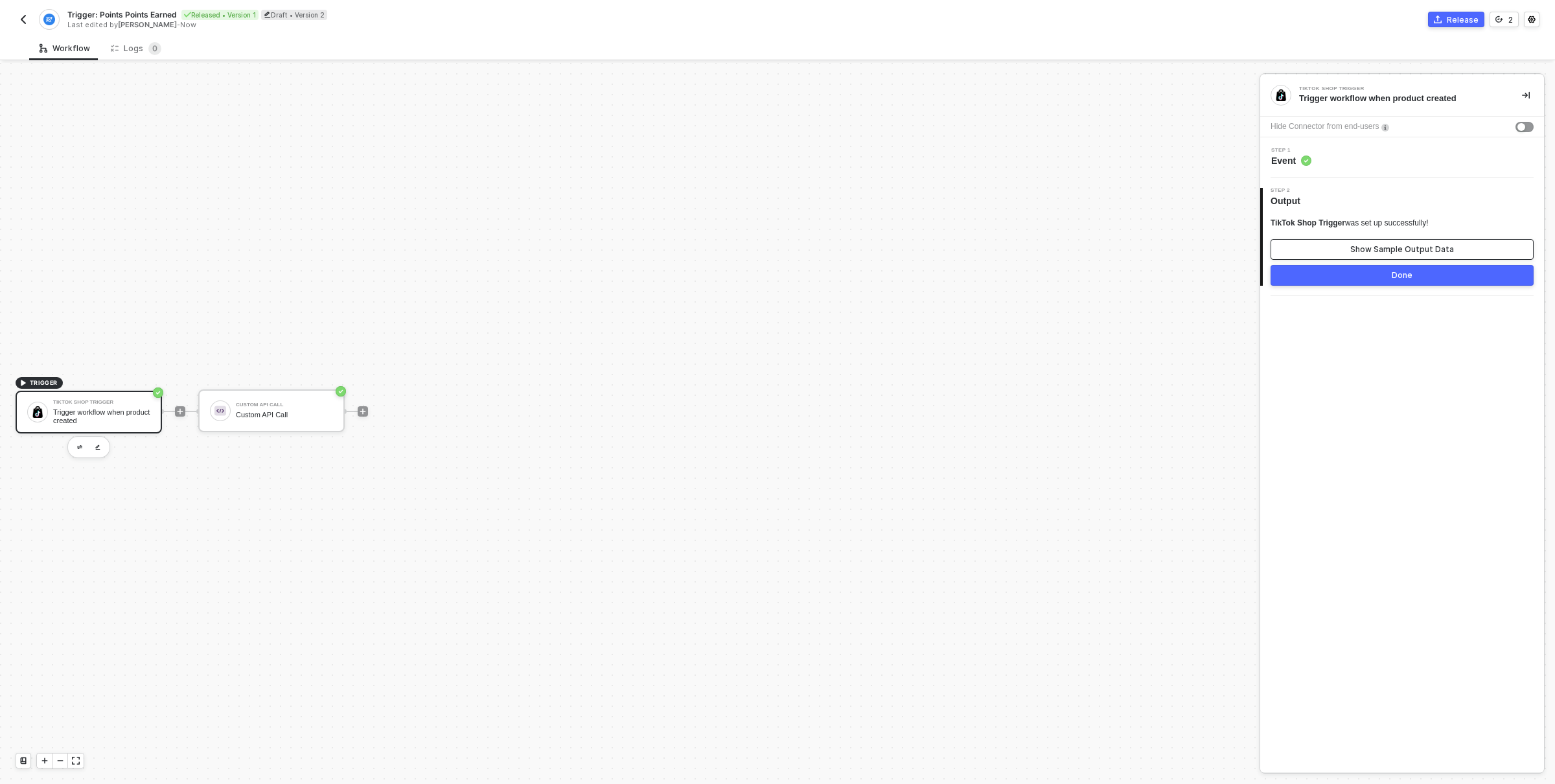
click at [1400, 246] on div "Show Sample Output Data" at bounding box center [1402, 249] width 104 height 10
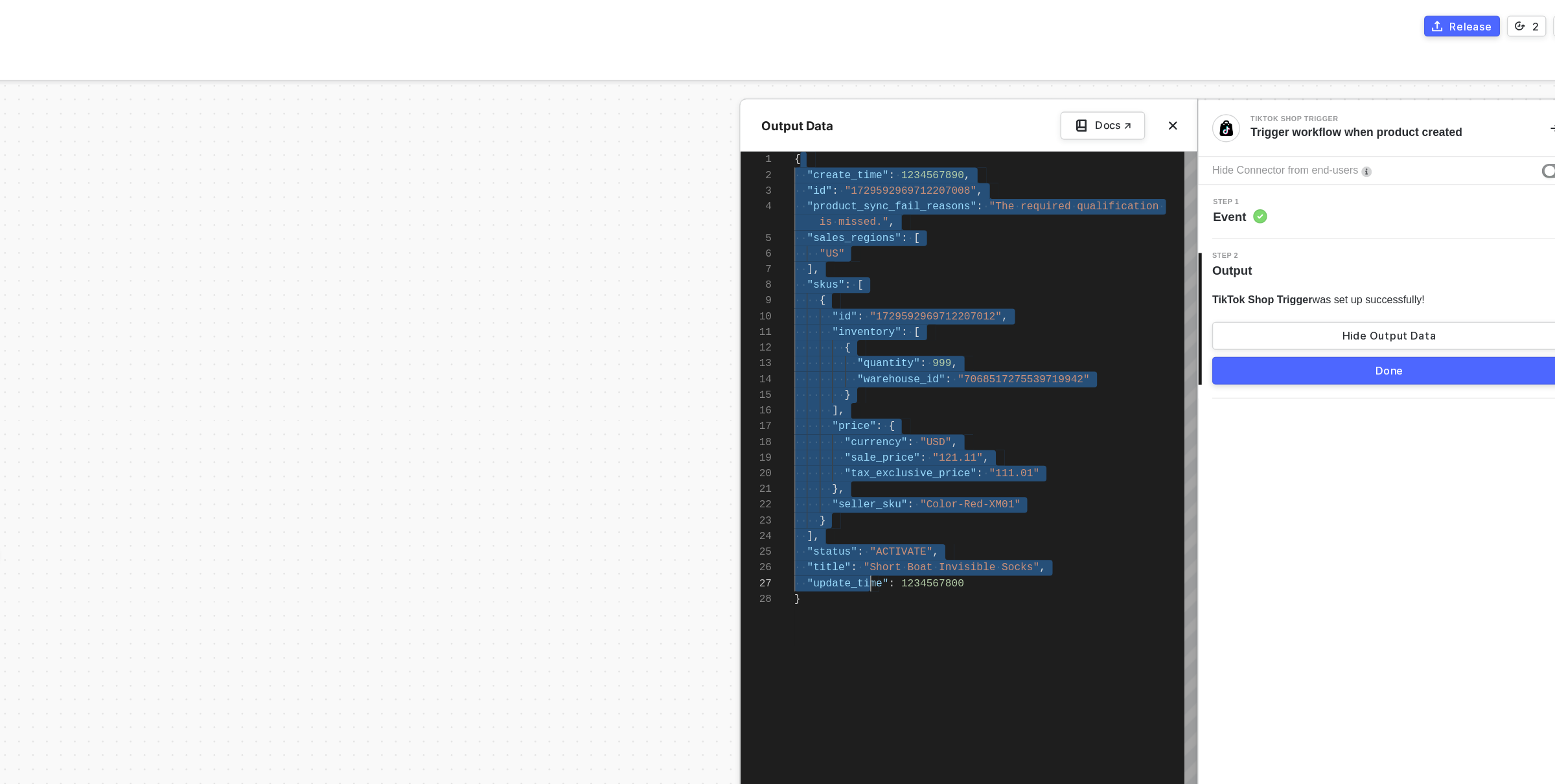
scroll to position [0, 4]
drag, startPoint x: 966, startPoint y: 122, endPoint x: 1016, endPoint y: 457, distance: 338.7
click at [1016, 457] on div "{ ·· "create_time" : · 1234567890 , ·· "id" : · "1729592969712207008" , ·· "pro…" at bounding box center [1109, 409] width 298 height 593
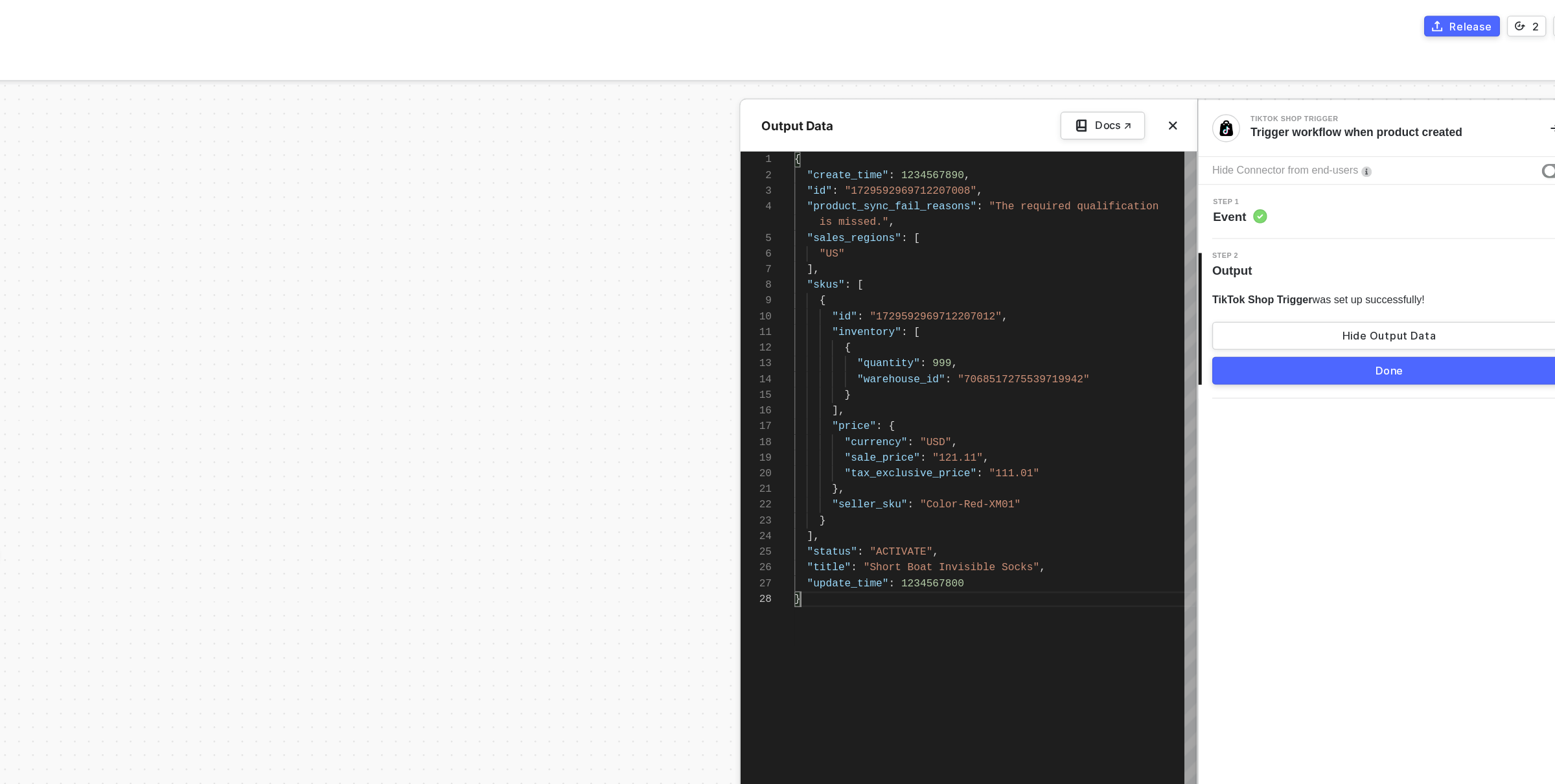
type textarea ""id": "1729592969712207012", "inventory": [ { "quantity": 999, "warehouse_id": …"
click at [1041, 281] on span ""warehouse_id"" at bounding box center [1039, 281] width 65 height 9
drag, startPoint x: 1041, startPoint y: 281, endPoint x: 1037, endPoint y: 268, distance: 13.6
click at [1360, 428] on div "TikTok Shop Trigger Trigger workflow when product created Hide Connector from e…" at bounding box center [1402, 423] width 284 height 698
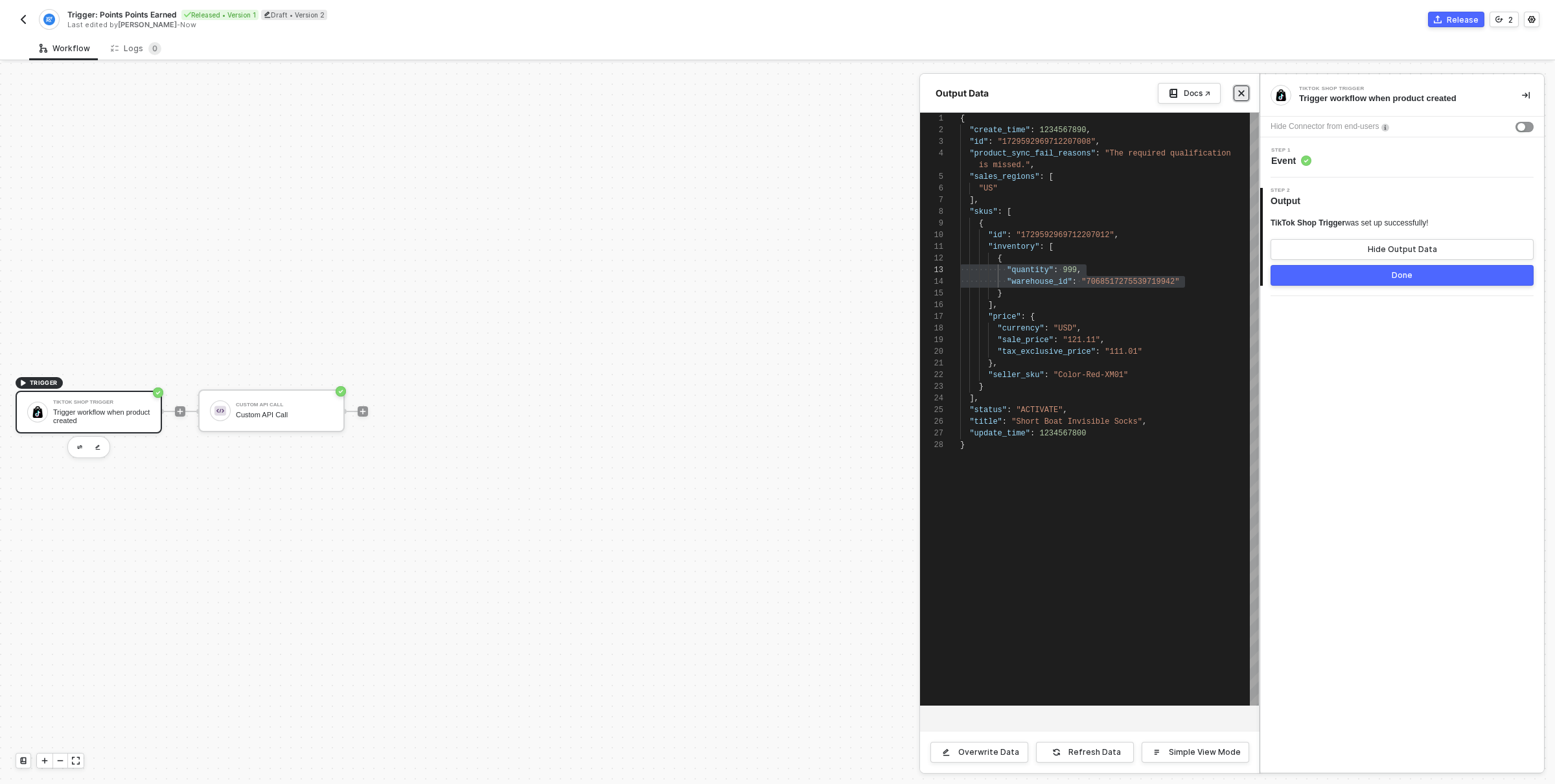
click at [1247, 94] on button "Close" at bounding box center [1241, 93] width 16 height 16
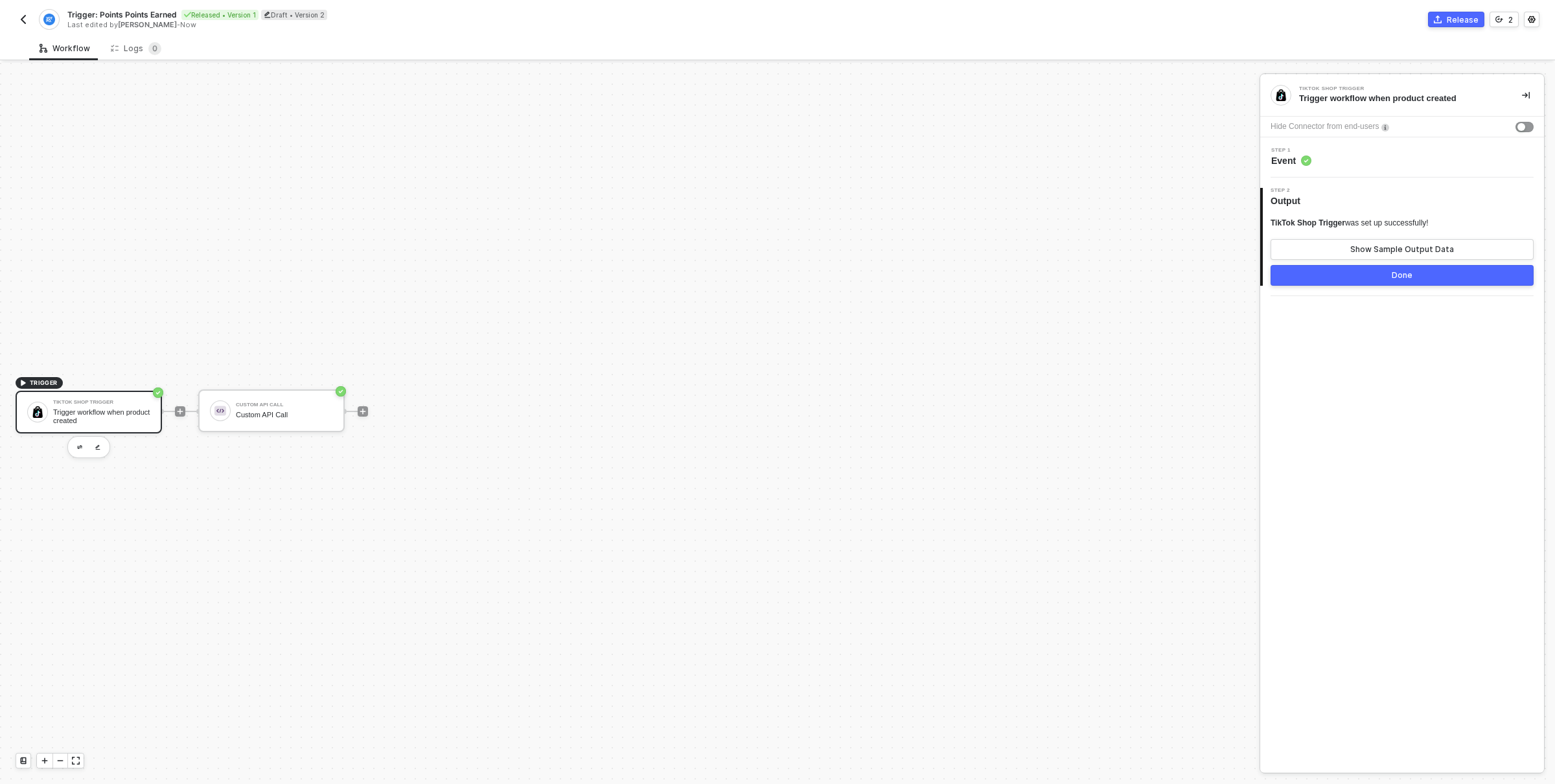
click at [1355, 101] on div "Trigger workflow when product created" at bounding box center [1400, 98] width 202 height 12
click at [1310, 153] on div "Step 1 Event" at bounding box center [1291, 157] width 40 height 19
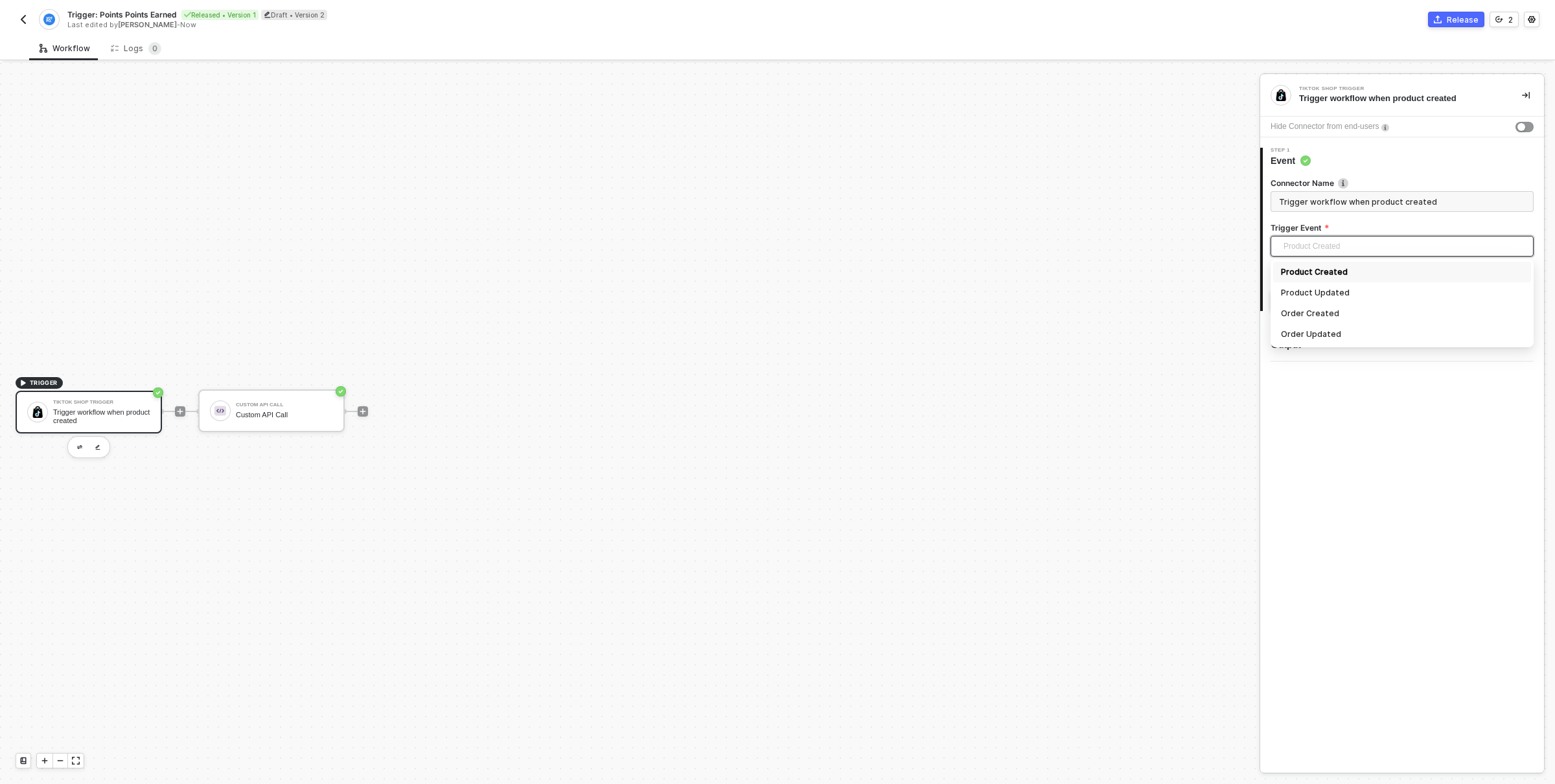
click at [1319, 246] on span "Product Created" at bounding box center [1404, 246] width 242 height 19
click at [1325, 312] on div "Order Created" at bounding box center [1402, 314] width 242 height 14
type input "Trigger workflow when order created"
click at [1296, 305] on div "Next" at bounding box center [1292, 301] width 19 height 10
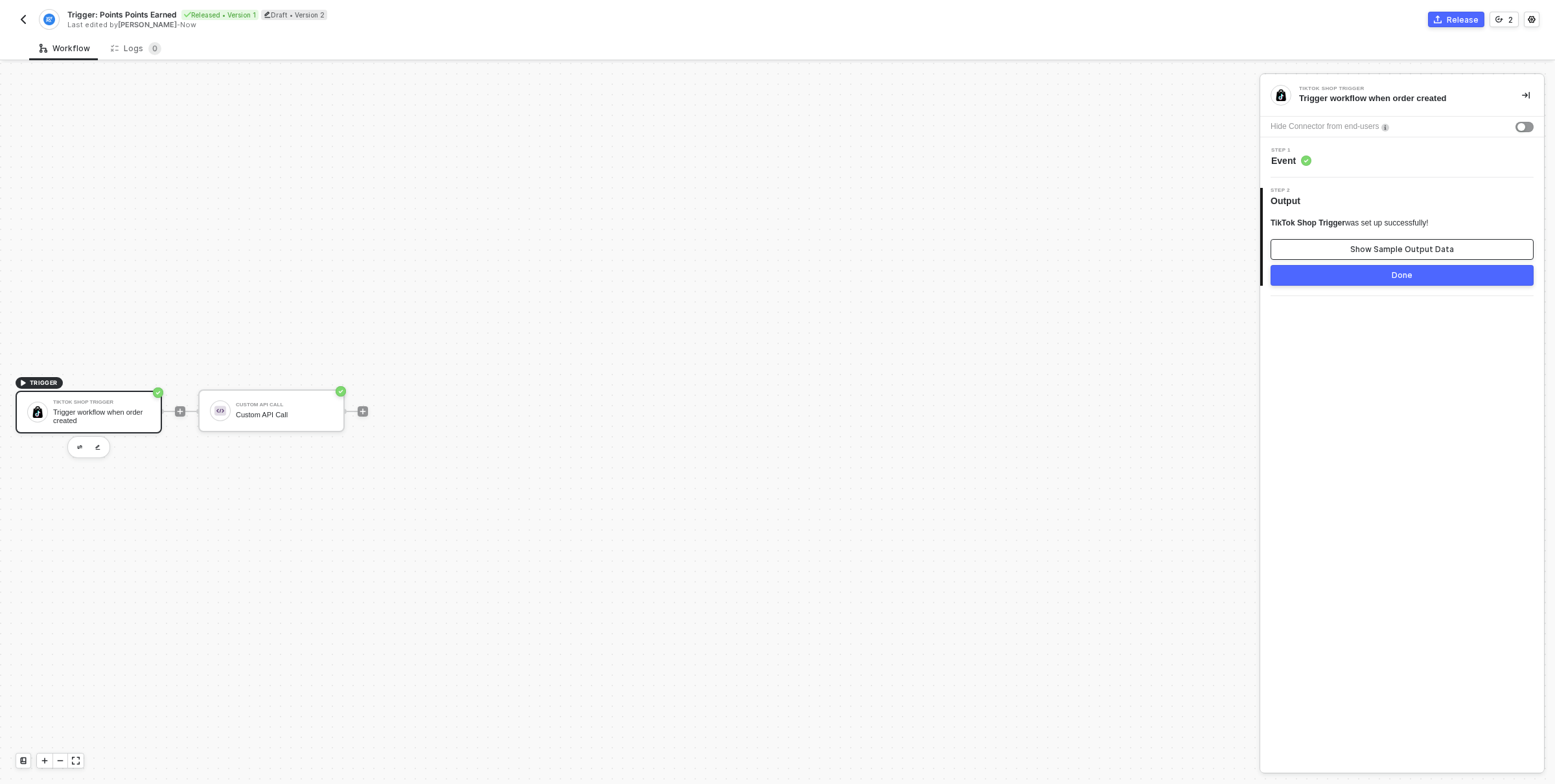
click at [1397, 245] on div "Show Sample Output Data" at bounding box center [1402, 249] width 104 height 10
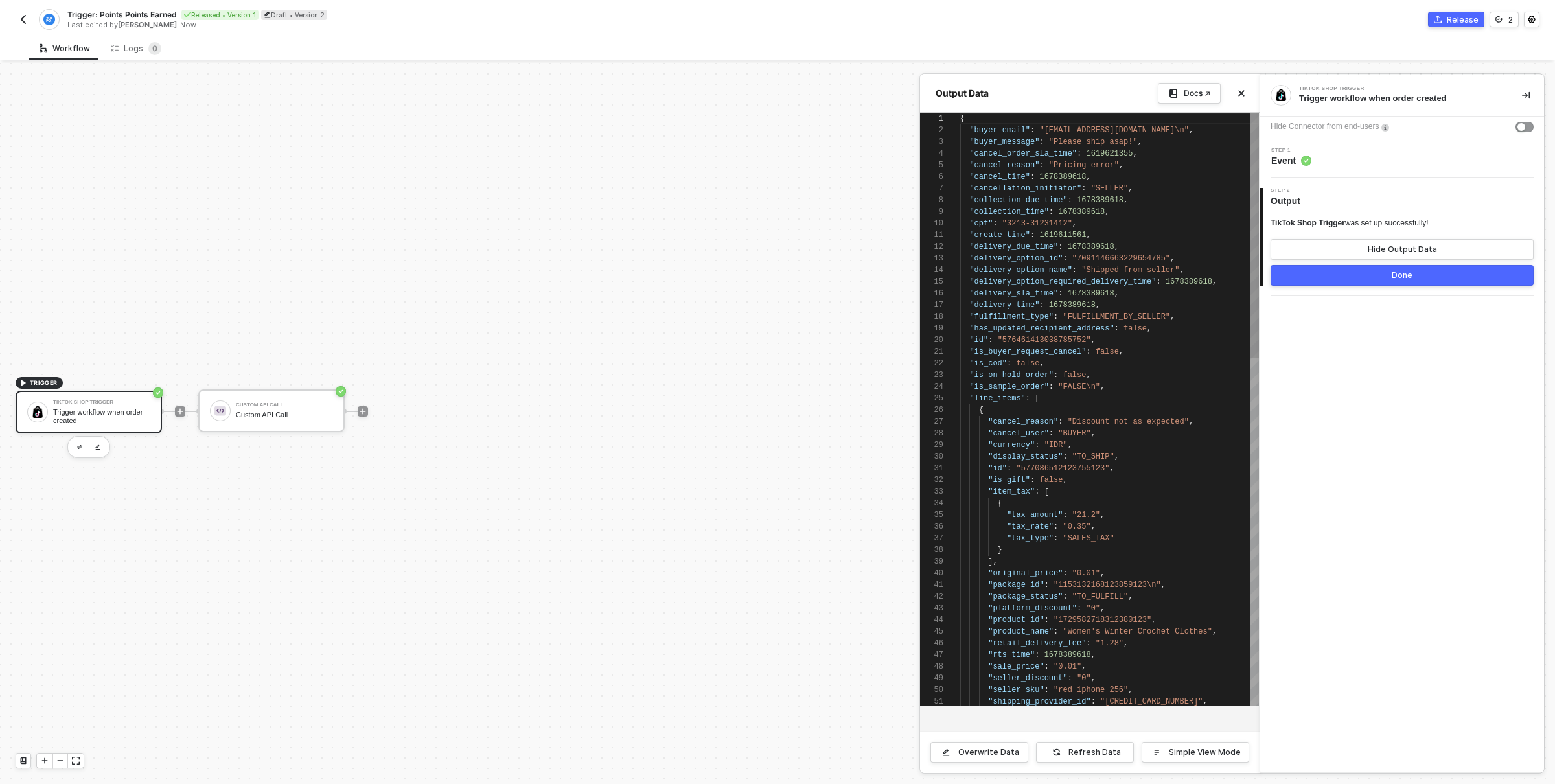
scroll to position [117, 0]
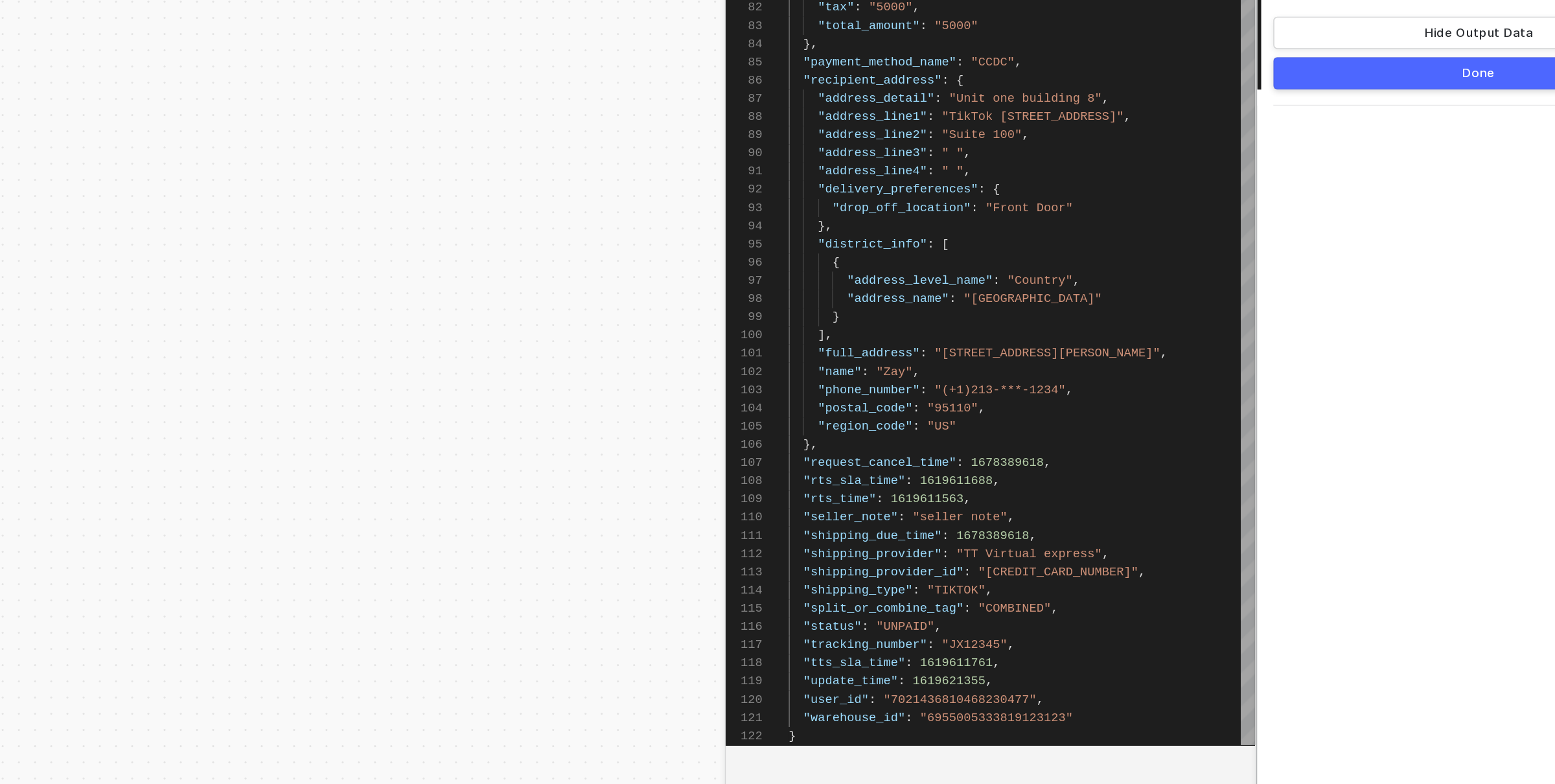
click at [1348, 499] on div "TikTok Shop Trigger Trigger workflow when order created Hide Connector from end…" at bounding box center [1402, 423] width 284 height 698
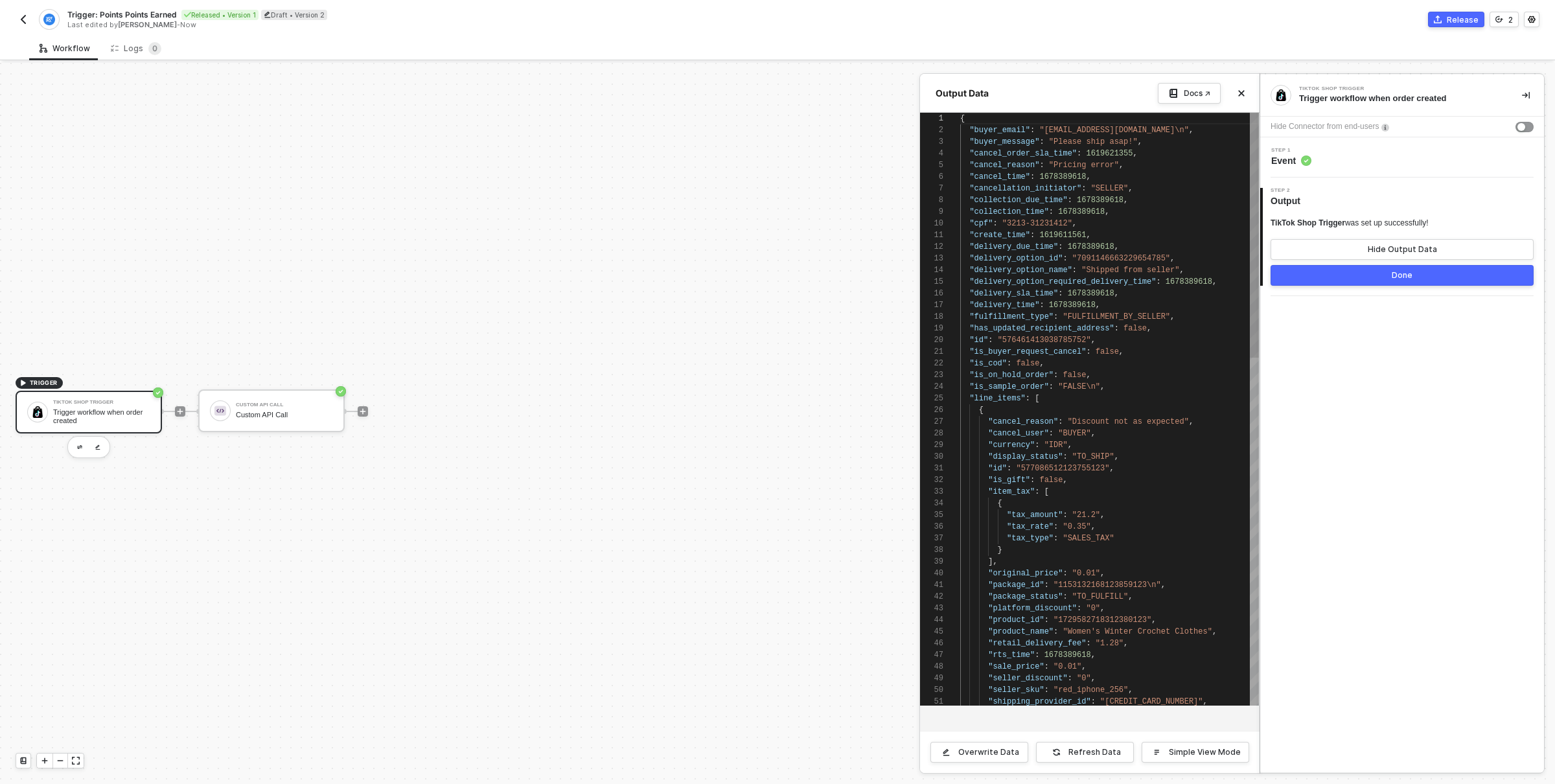
type textarea ""create_time": 1619611561, "delivery_due_time": 1678389618, "delivery_option_id…"
click at [1142, 328] on div "49 50 51 45 46 47 48 42 43 44 38 39 40 41 34 35 36 37 30 31 32 33 27 28 29 24 2…" at bounding box center [1089, 409] width 339 height 593
type textarea "e"
type textarea ""is_buyer_request_cancel": false, "is_cod": false, "is_on_hold_order": false, "…"
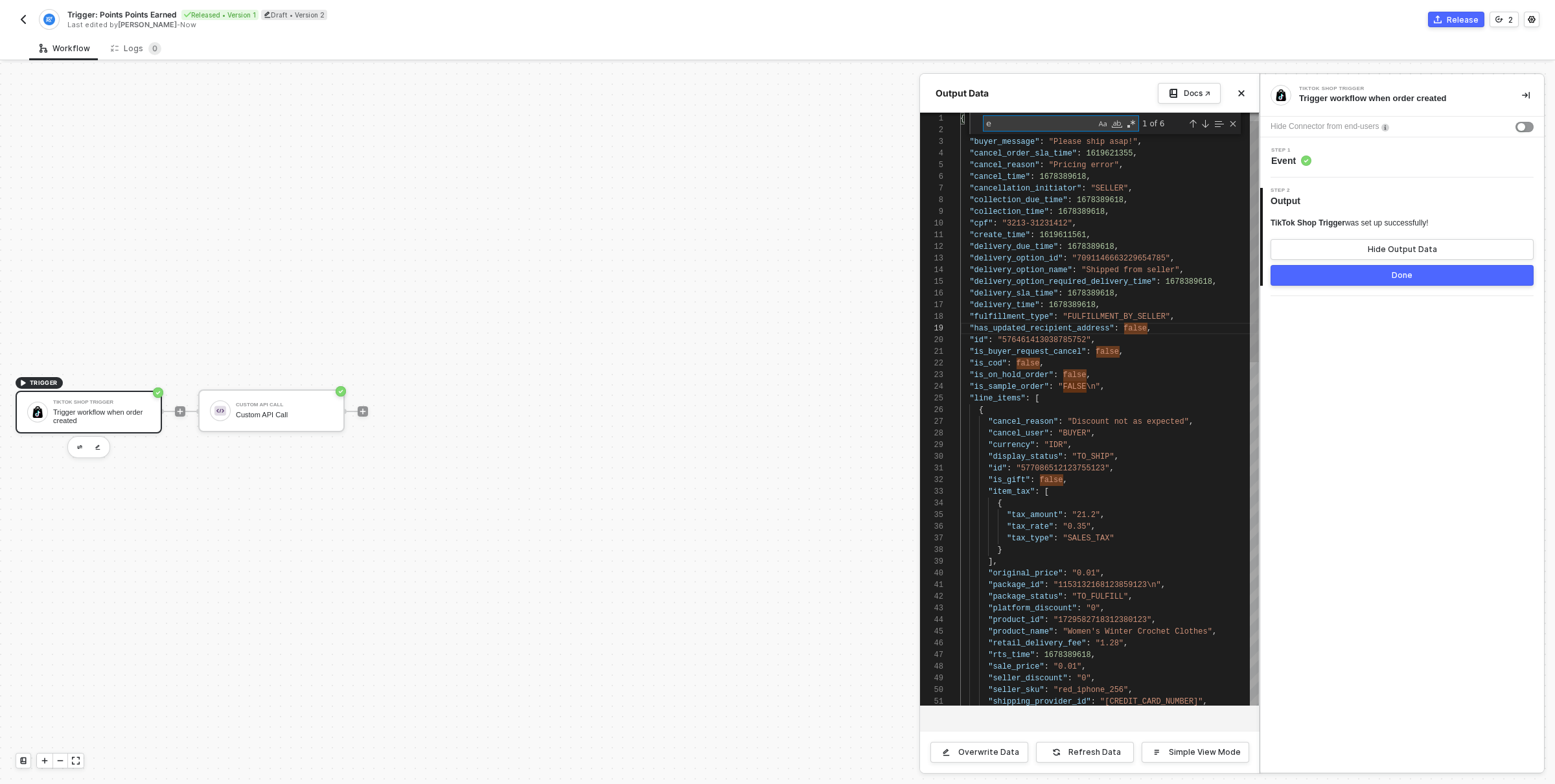
type textarea "em"
type textarea "], "full_address": "[STREET_ADDRESS][PERSON_NAME]", "name": "Zay", "phone_numbe…"
type textarea "ema"
type textarea "{ "buyer_email": "[EMAIL_ADDRESS][DOMAIN_NAME]\n", "buyer_message": "Please shi…"
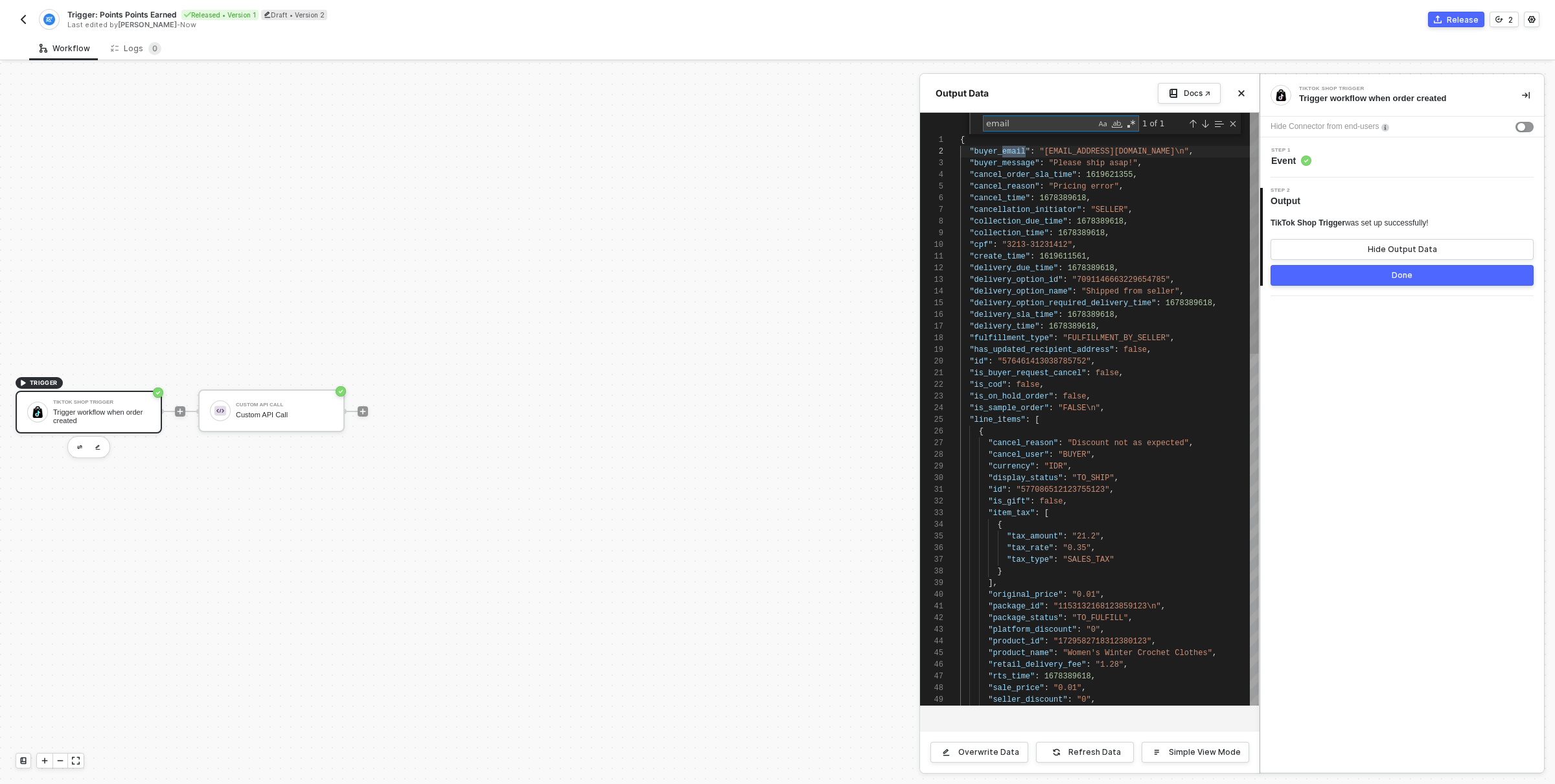
scroll to position [117, 65]
type textarea "email"
click at [1317, 454] on div "TikTok Shop Trigger Trigger workflow when order created Hide Connector from end…" at bounding box center [1402, 423] width 284 height 698
click at [1241, 94] on icon "icon-close" at bounding box center [1241, 94] width 6 height 6
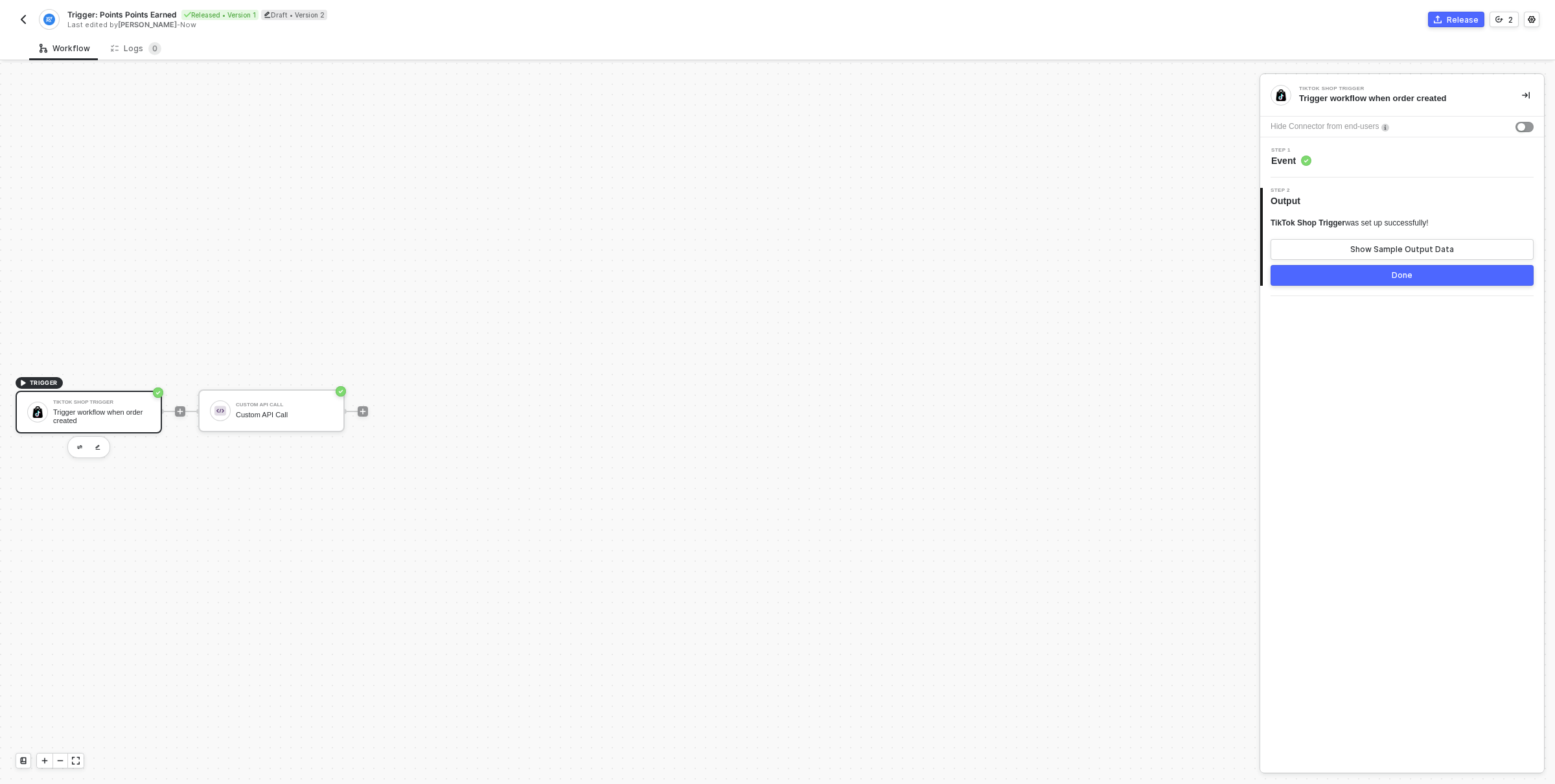
click at [1342, 96] on div "Trigger workflow when order created" at bounding box center [1400, 98] width 202 height 12
click at [1295, 155] on span "Event" at bounding box center [1291, 160] width 40 height 13
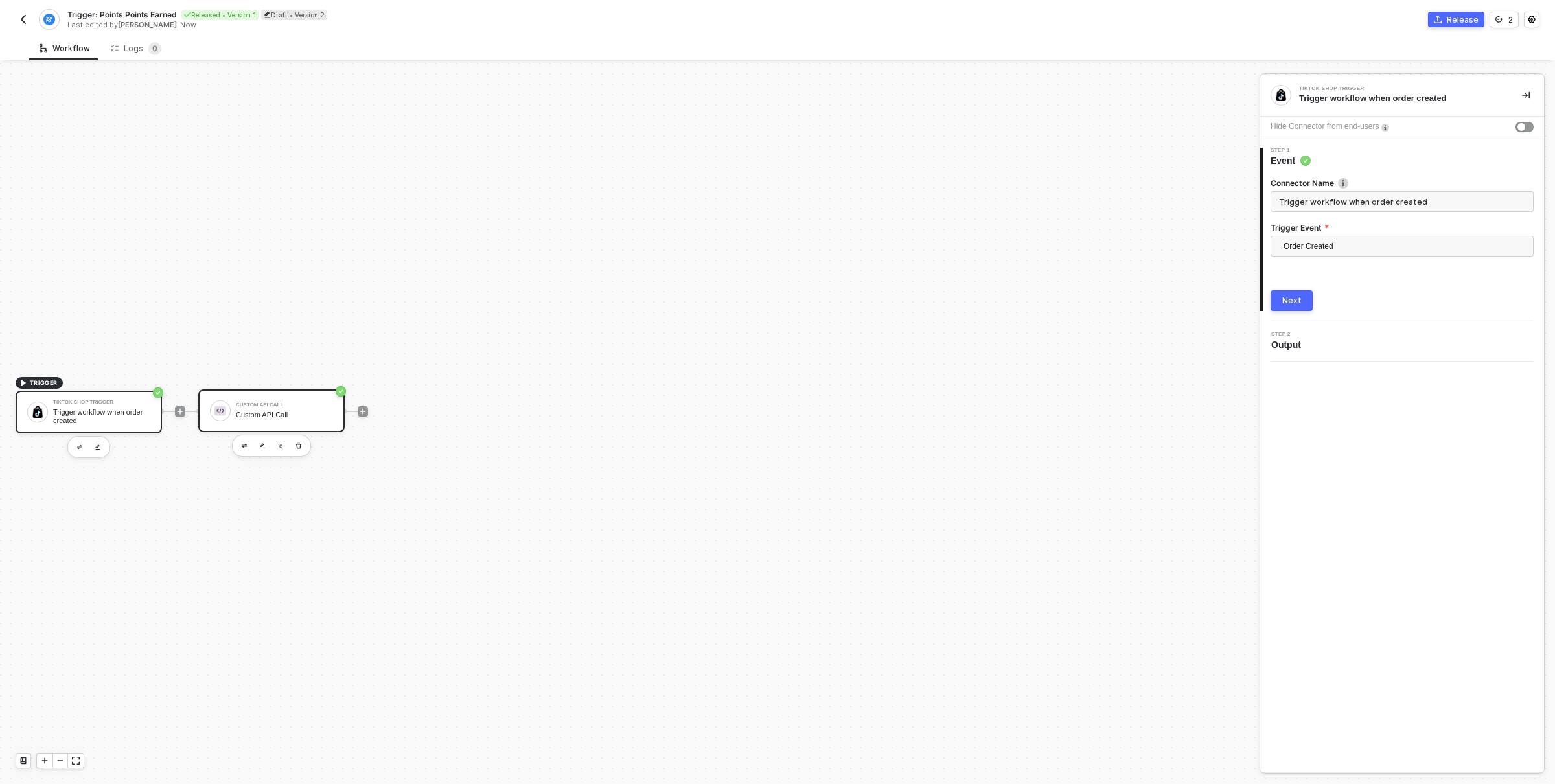
click at [296, 417] on div "Custom API Call" at bounding box center [284, 415] width 97 height 8
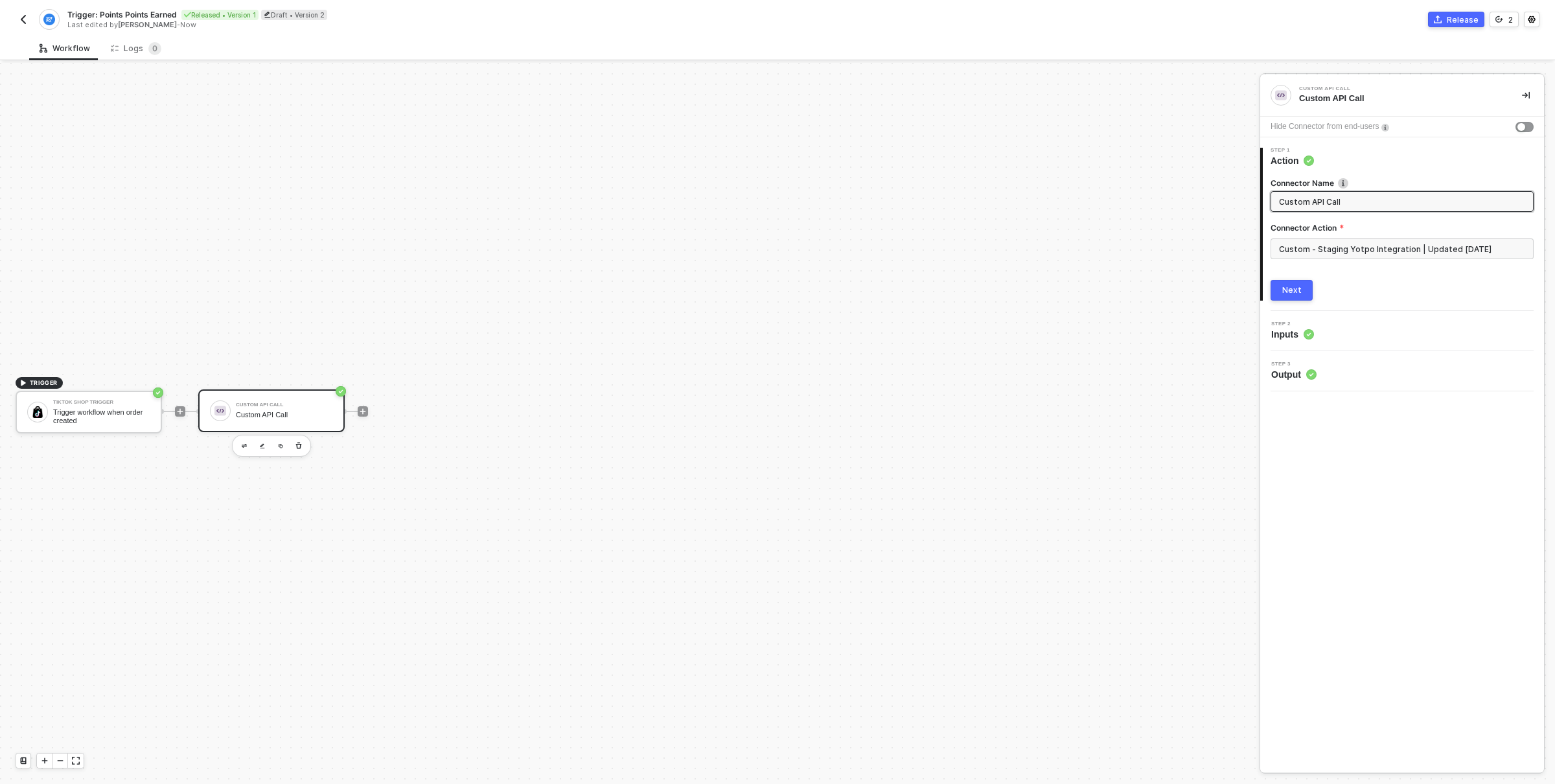
click at [1305, 334] on circle at bounding box center [1308, 334] width 10 height 10
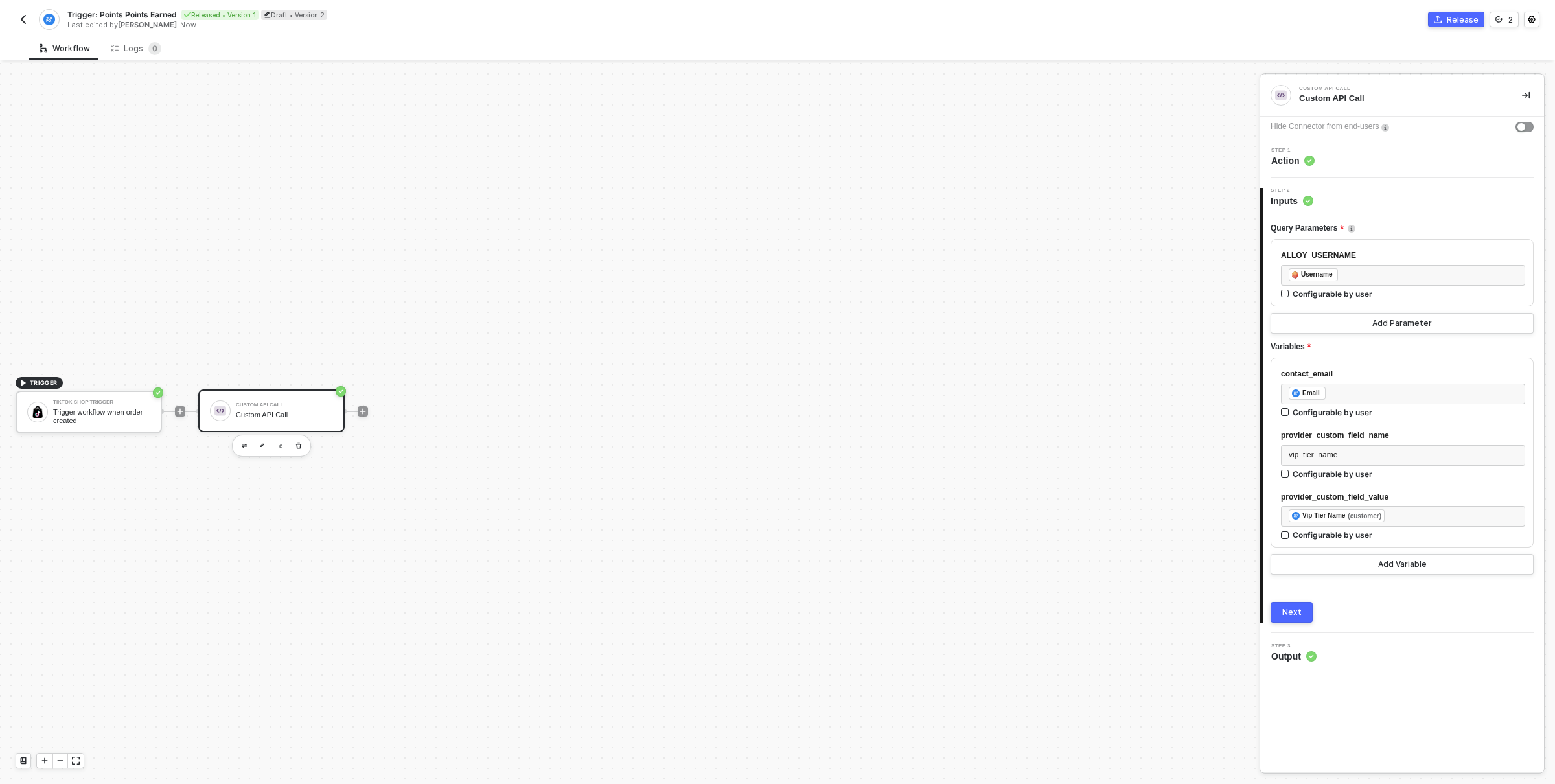
click at [21, 17] on img "button" at bounding box center [23, 19] width 10 height 10
